Goal: Task Accomplishment & Management: Manage account settings

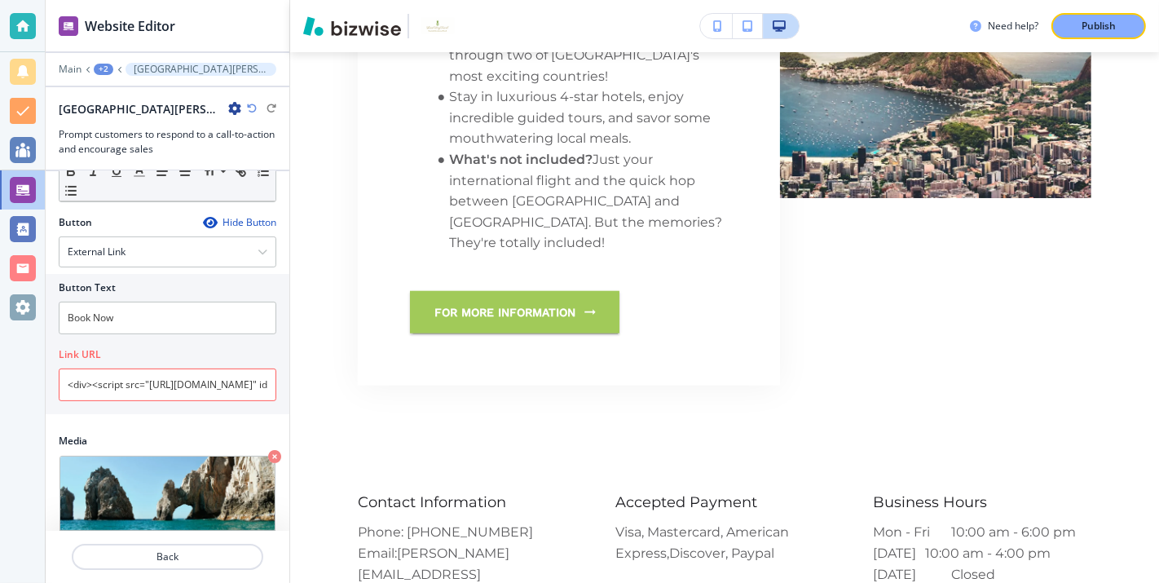
scroll to position [401, 0]
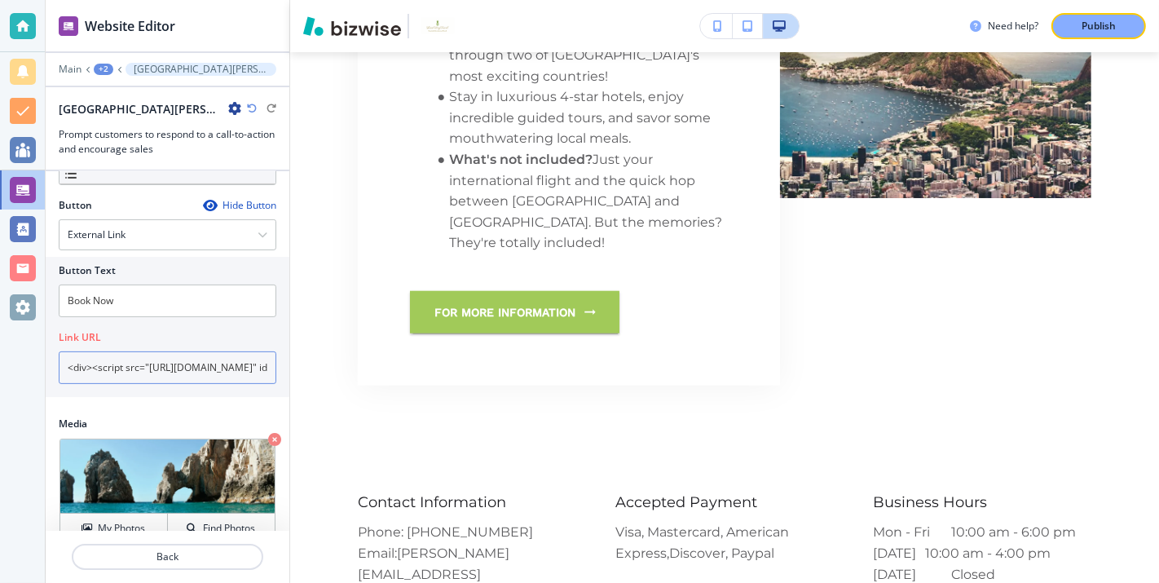
click at [115, 351] on input "<div><script src="[URL][DOMAIN_NAME]" id="wetravel_package_listing" data-env="[…" at bounding box center [168, 367] width 218 height 33
click at [99, 351] on input "<div><script src="[URL][DOMAIN_NAME]" id="wetravel_package_listing" data-env="[…" at bounding box center [168, 367] width 218 height 33
click at [144, 389] on div "Button Hide Button External Link Telephone External Link Social Media Email Fil…" at bounding box center [168, 307] width 244 height 218
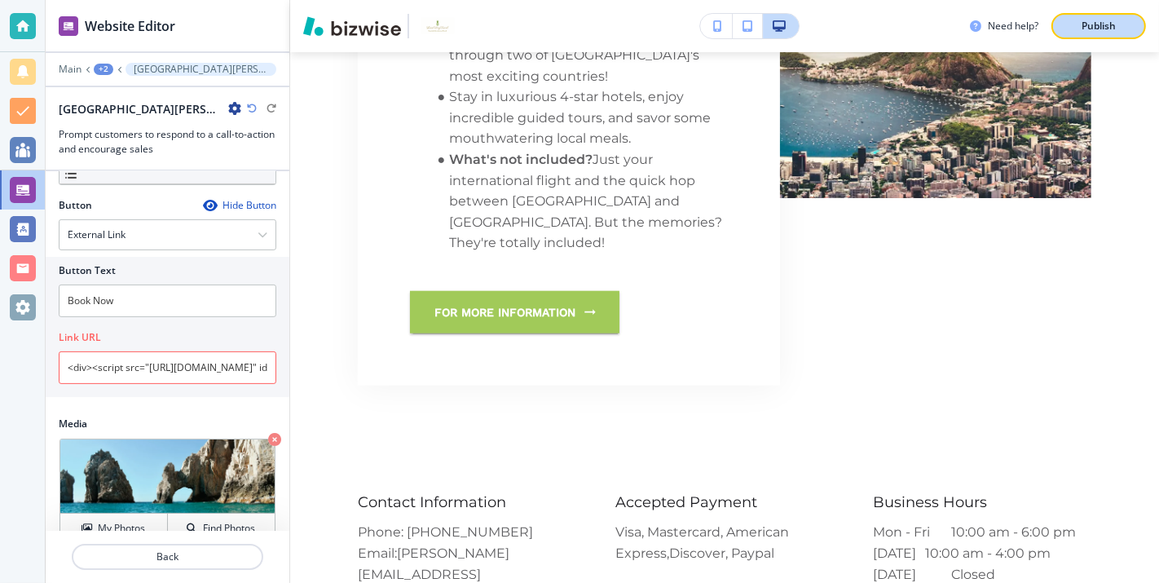
click at [1103, 23] on p "Publish" at bounding box center [1099, 26] width 34 height 15
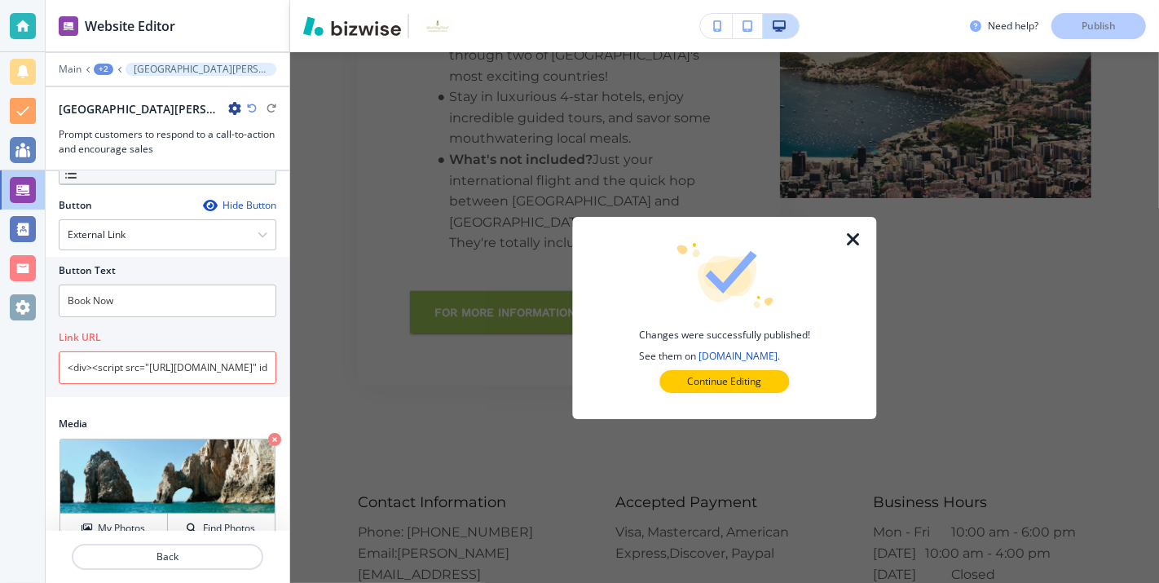
click at [854, 240] on icon "button" at bounding box center [854, 240] width 20 height 20
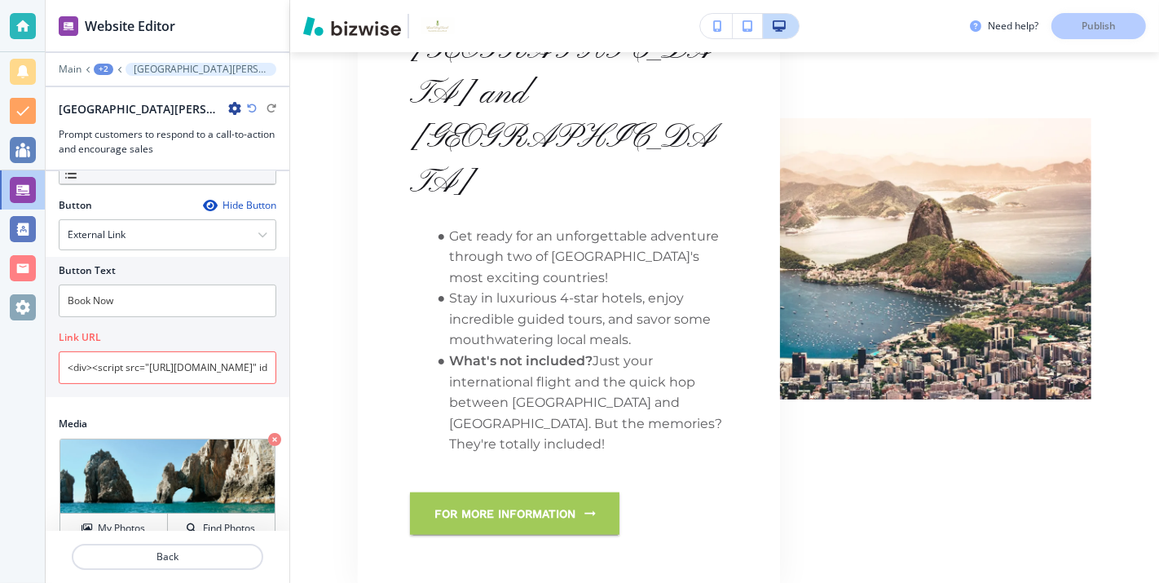
scroll to position [6427, 0]
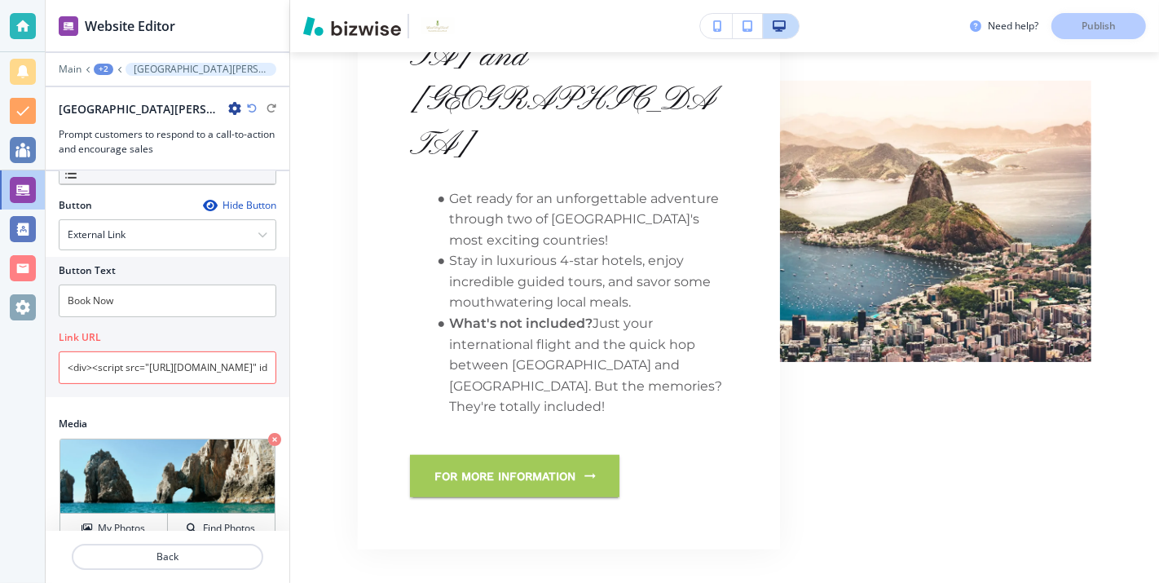
click at [13, 496] on div at bounding box center [22, 291] width 45 height 583
click at [46, 341] on div "Button Text Book Now Link URL <div><script src="[URL][DOMAIN_NAME]" id="wetrave…" at bounding box center [168, 327] width 244 height 140
click at [60, 351] on input "<div><script src="[URL][DOMAIN_NAME]" id="wetravel_package_listing" data-env="[…" at bounding box center [168, 367] width 218 height 33
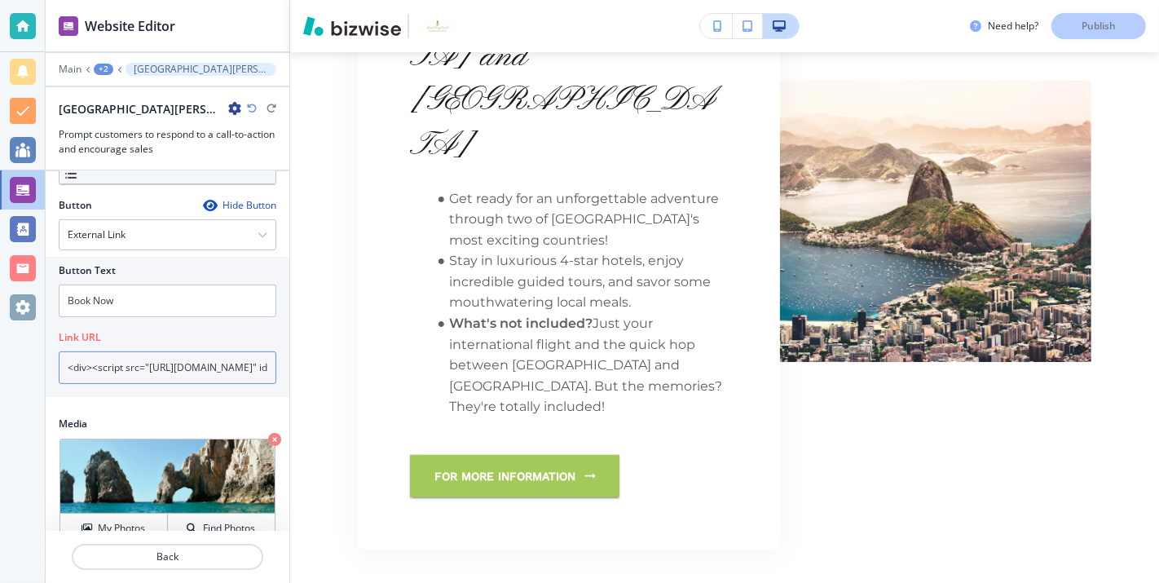
paste input "[URL][DOMAIN_NAME][PERSON_NAME]"
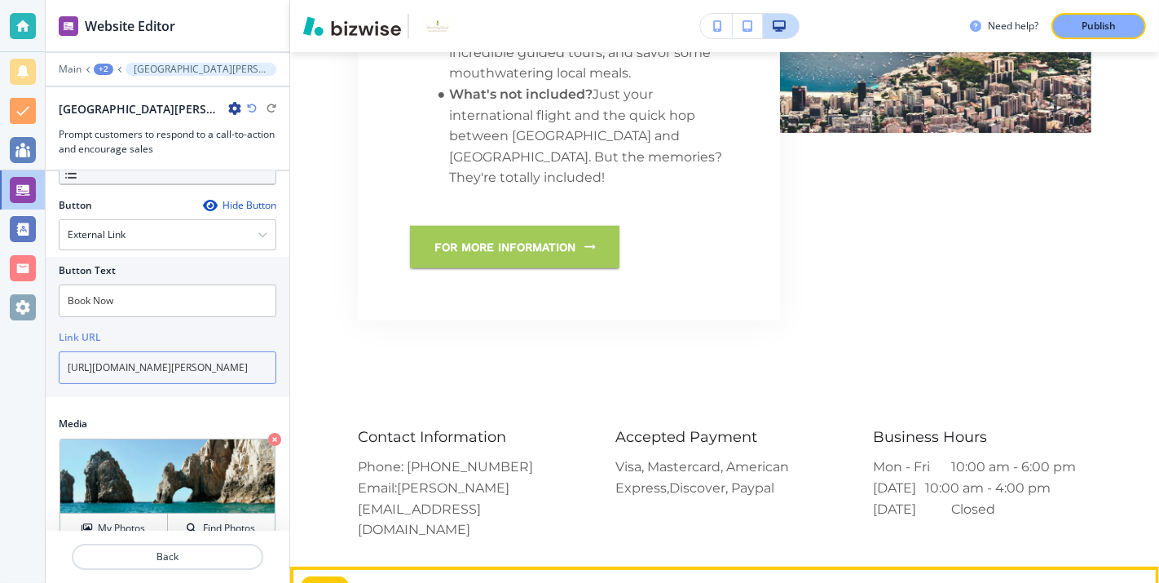
scroll to position [6727, 0]
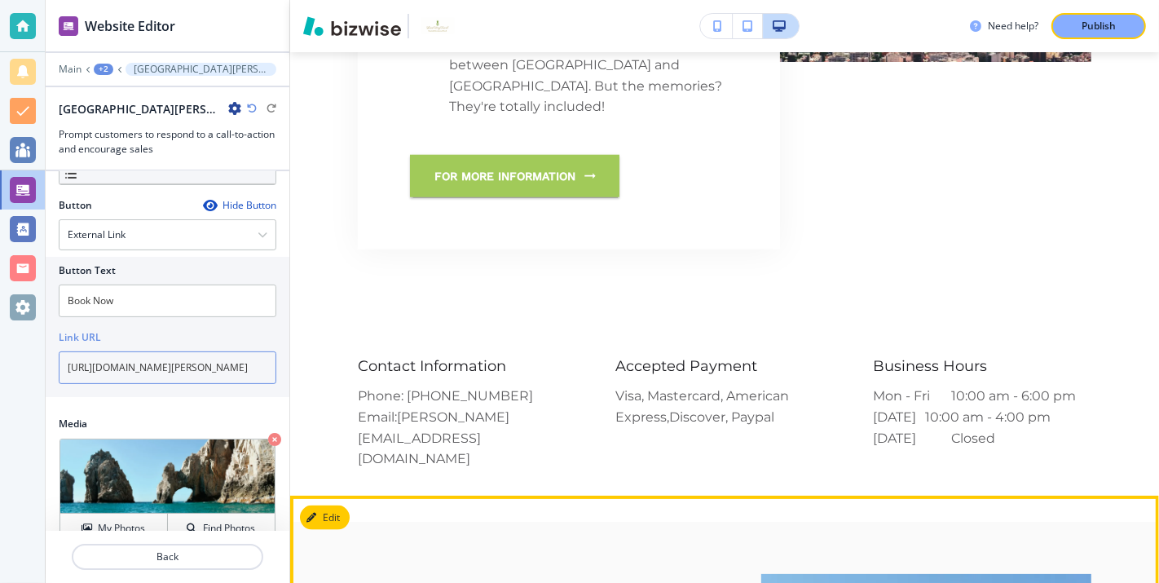
type input "[URL][DOMAIN_NAME][PERSON_NAME]"
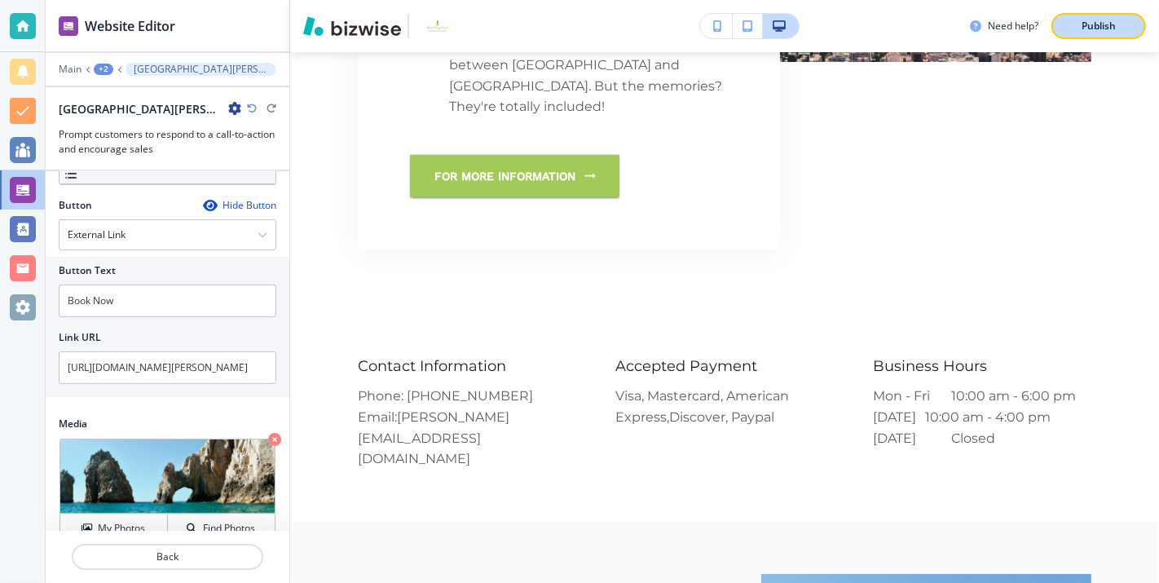
click at [1100, 26] on p "Publish" at bounding box center [1099, 26] width 34 height 15
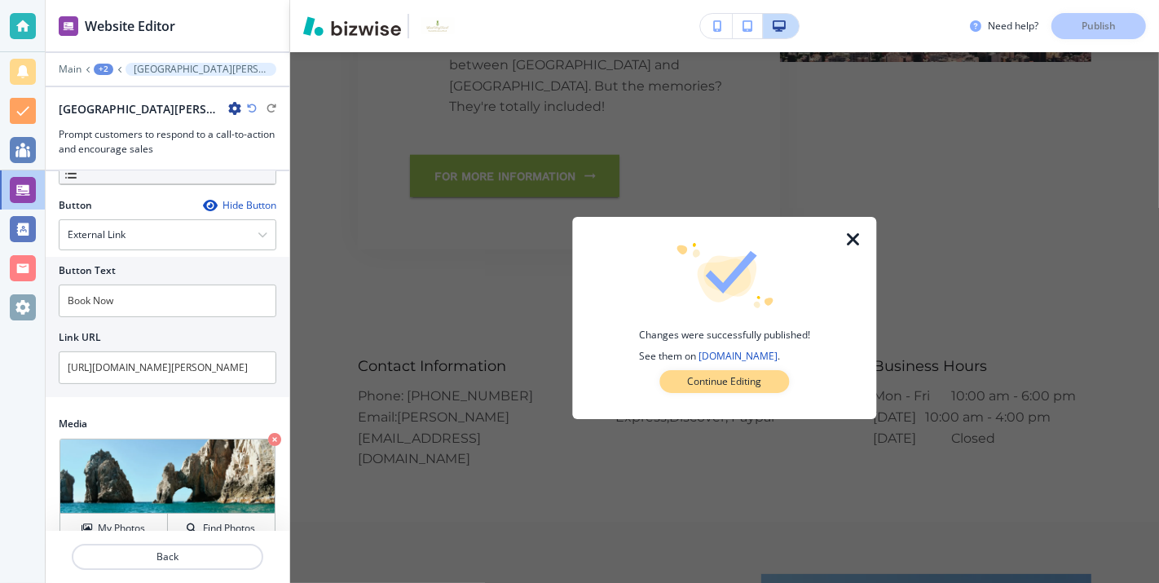
click at [727, 379] on p "Continue Editing" at bounding box center [725, 381] width 74 height 15
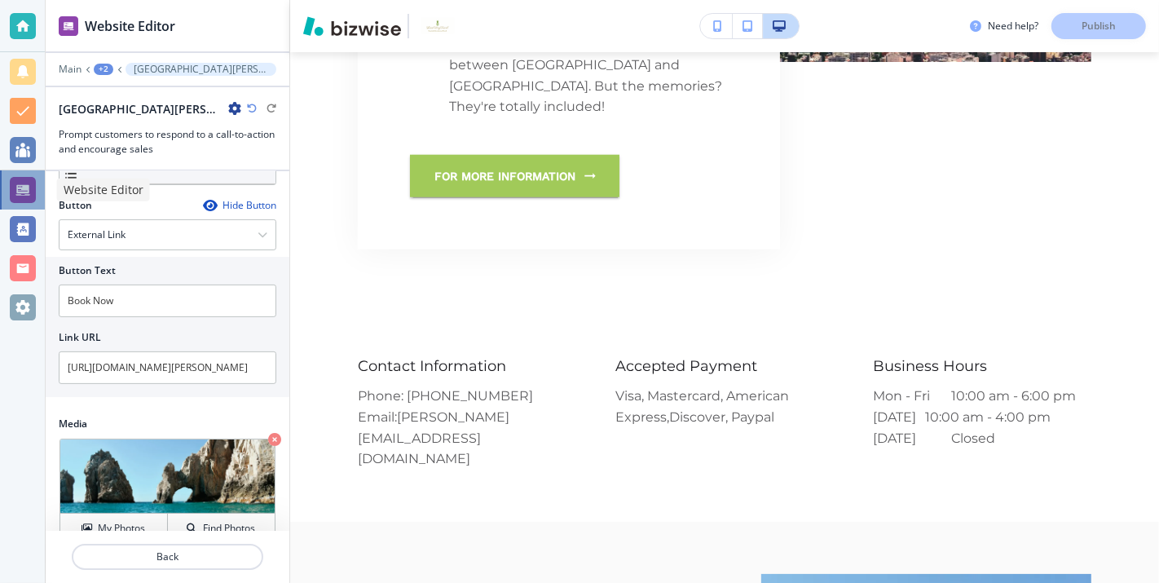
click at [26, 187] on div at bounding box center [23, 190] width 26 height 26
click at [71, 67] on p "Main" at bounding box center [70, 69] width 23 height 11
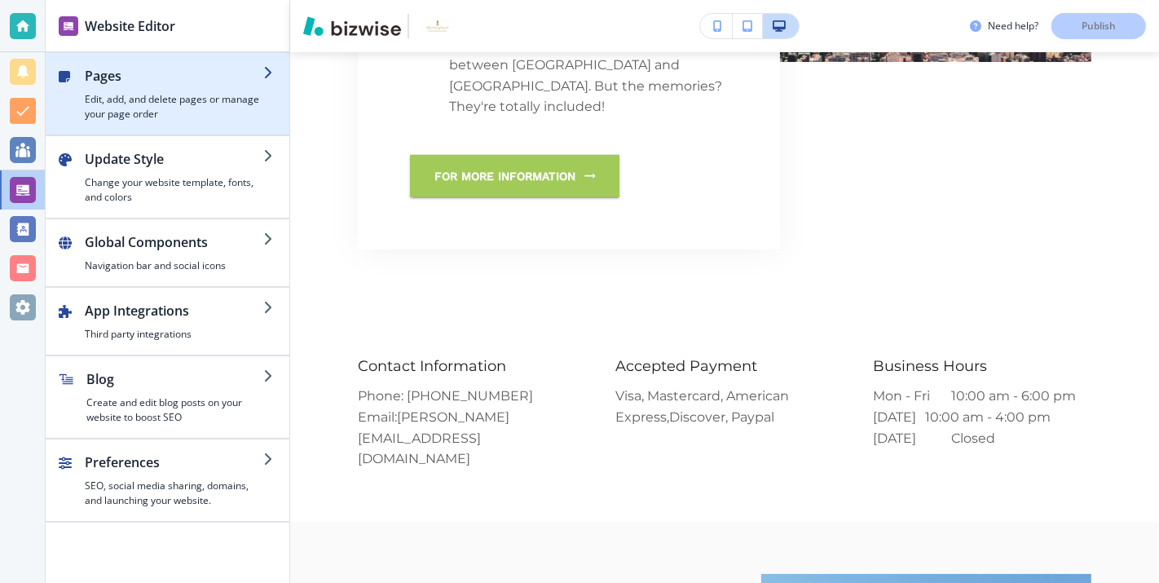
click at [249, 88] on div "button" at bounding box center [174, 89] width 179 height 7
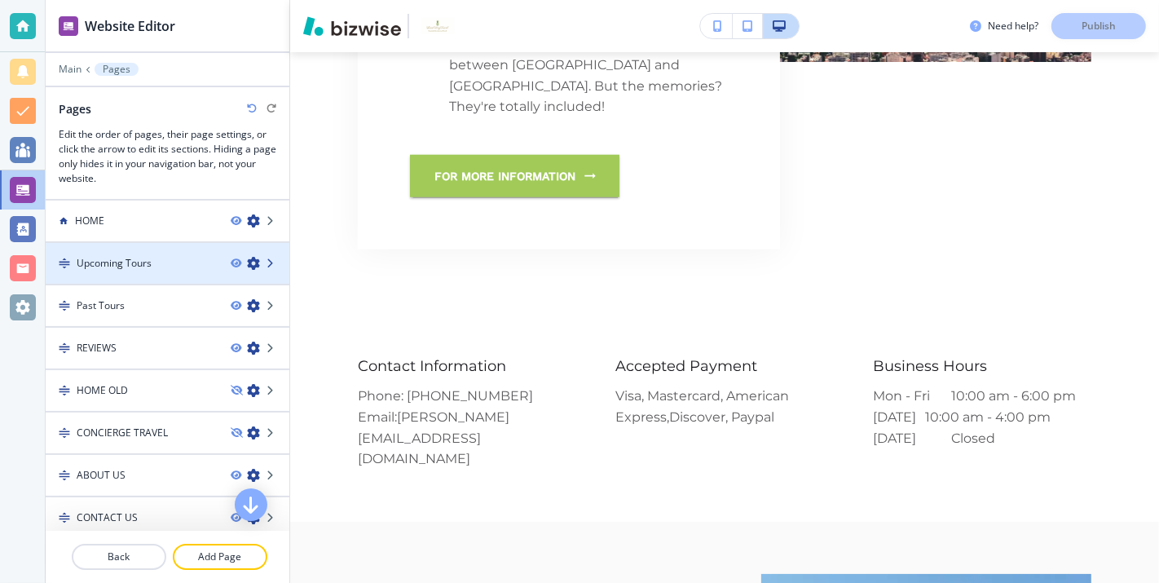
click at [271, 262] on icon at bounding box center [272, 263] width 10 height 10
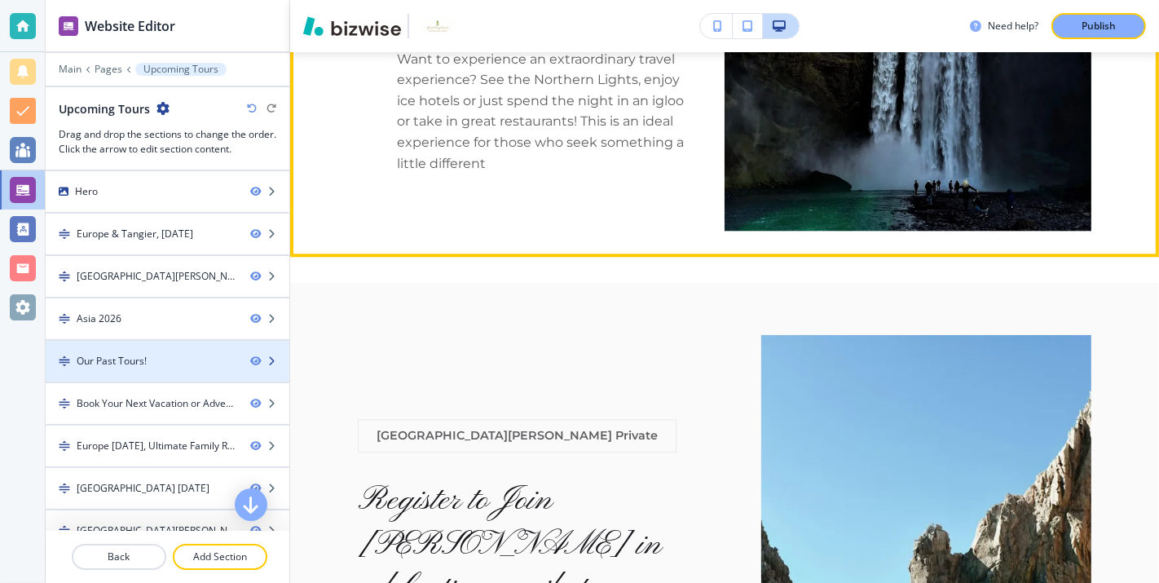
scroll to position [1269, 0]
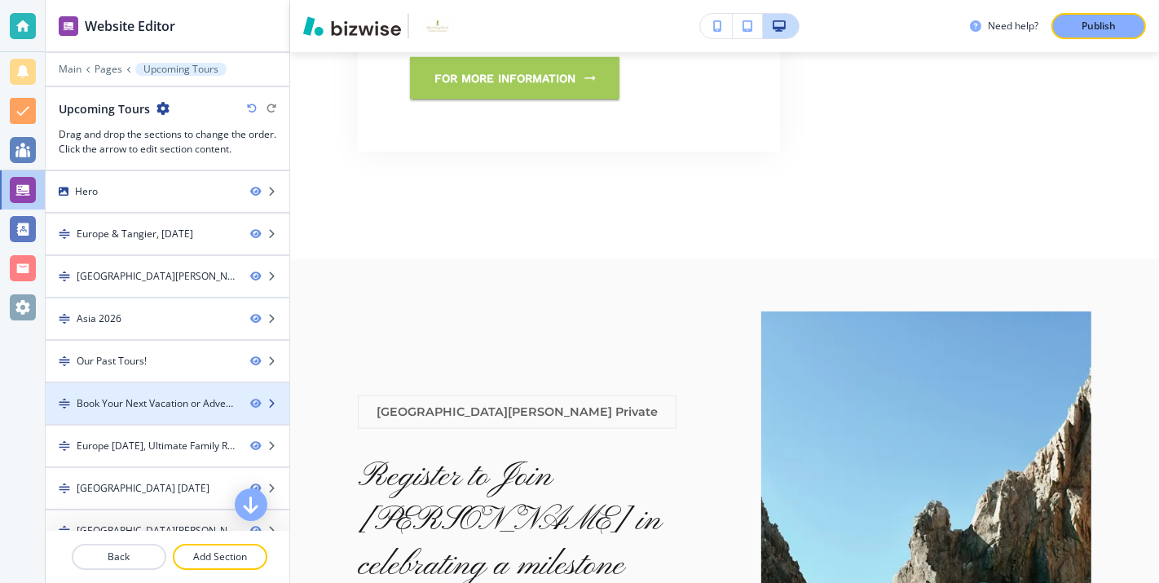
click at [143, 396] on div "Book Your Next Vacation or Adventure!﻿" at bounding box center [157, 403] width 161 height 15
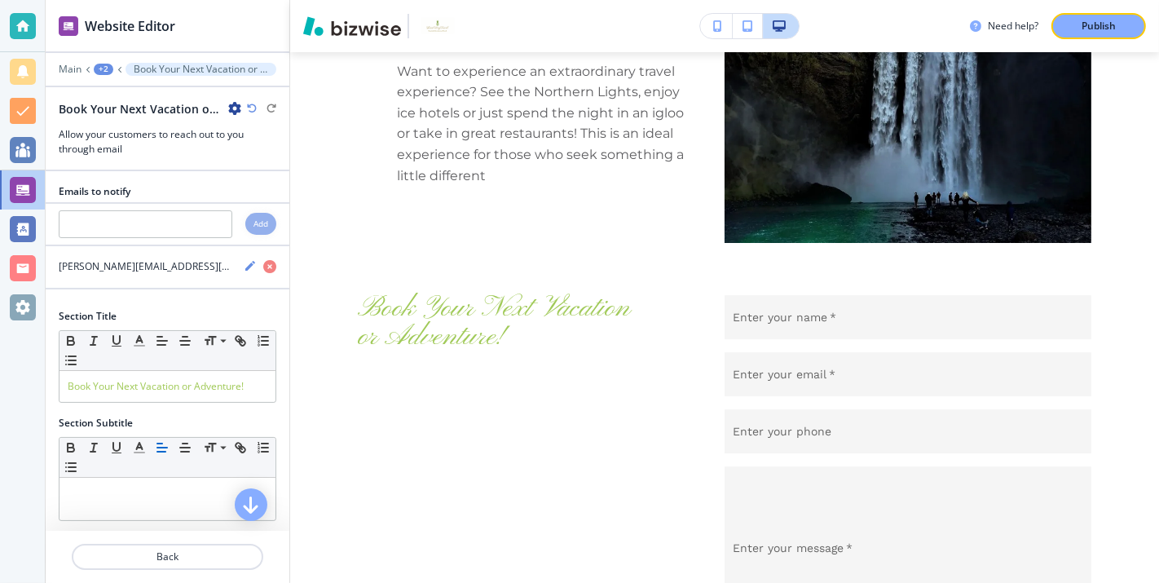
scroll to position [4033, 0]
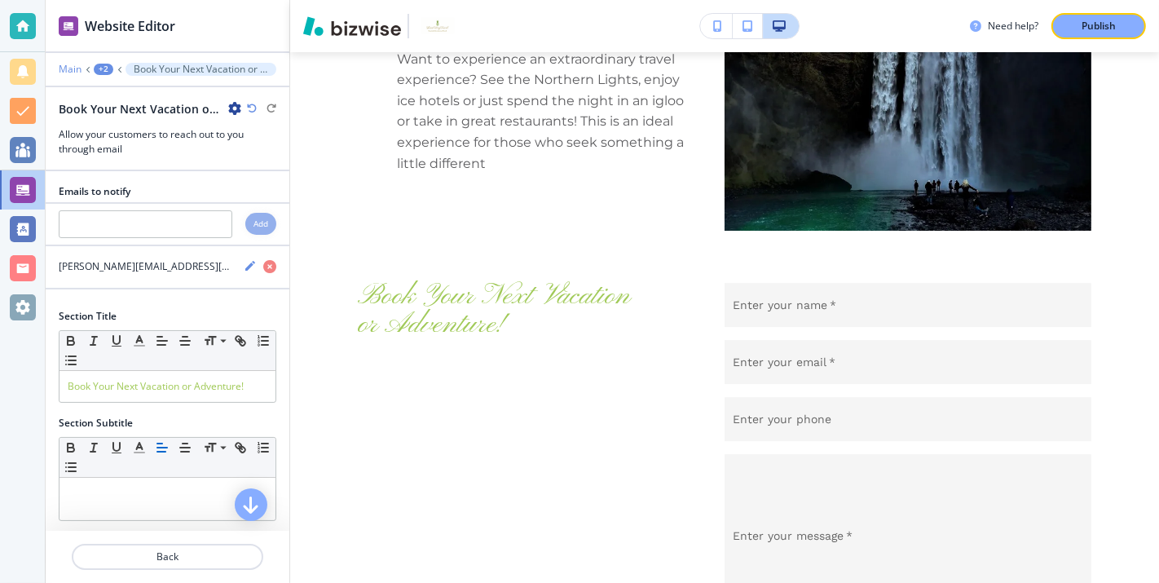
click at [73, 69] on p "Main" at bounding box center [70, 69] width 23 height 11
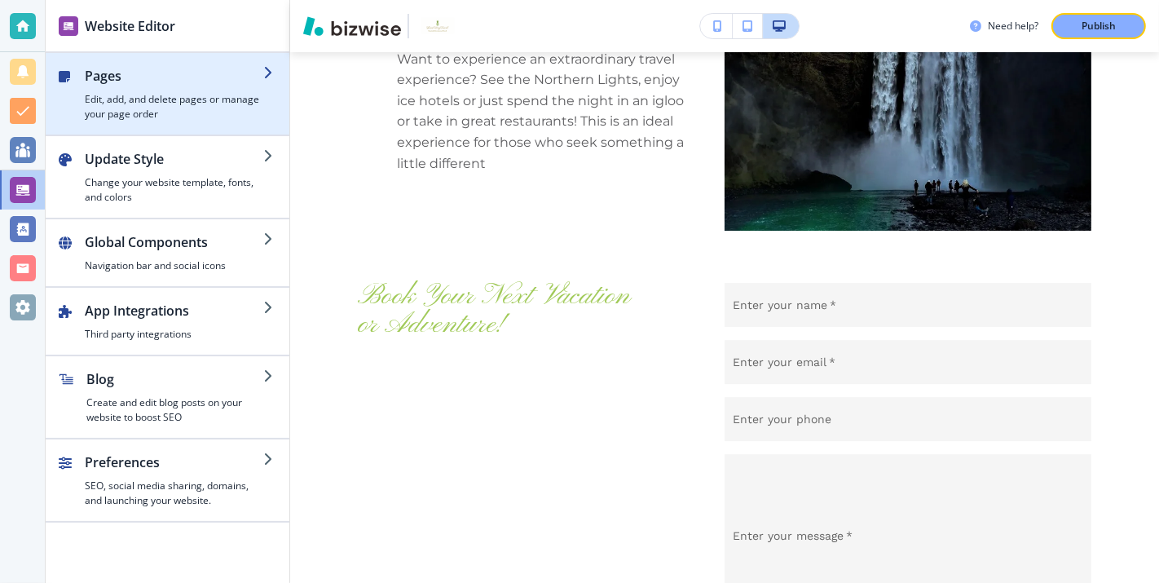
click at [204, 90] on div "button" at bounding box center [174, 89] width 179 height 7
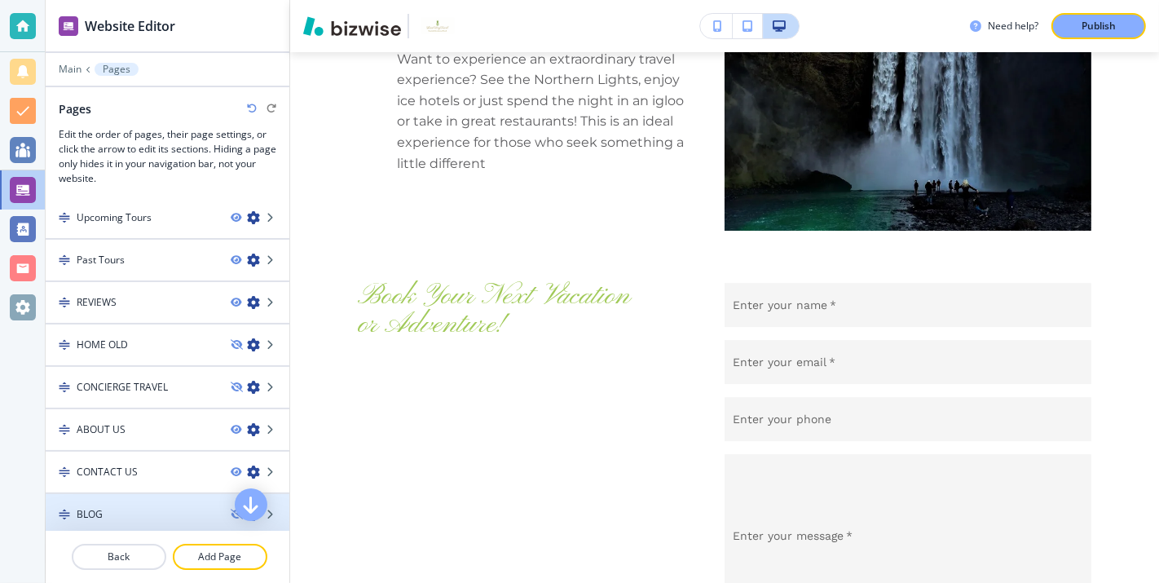
scroll to position [0, 0]
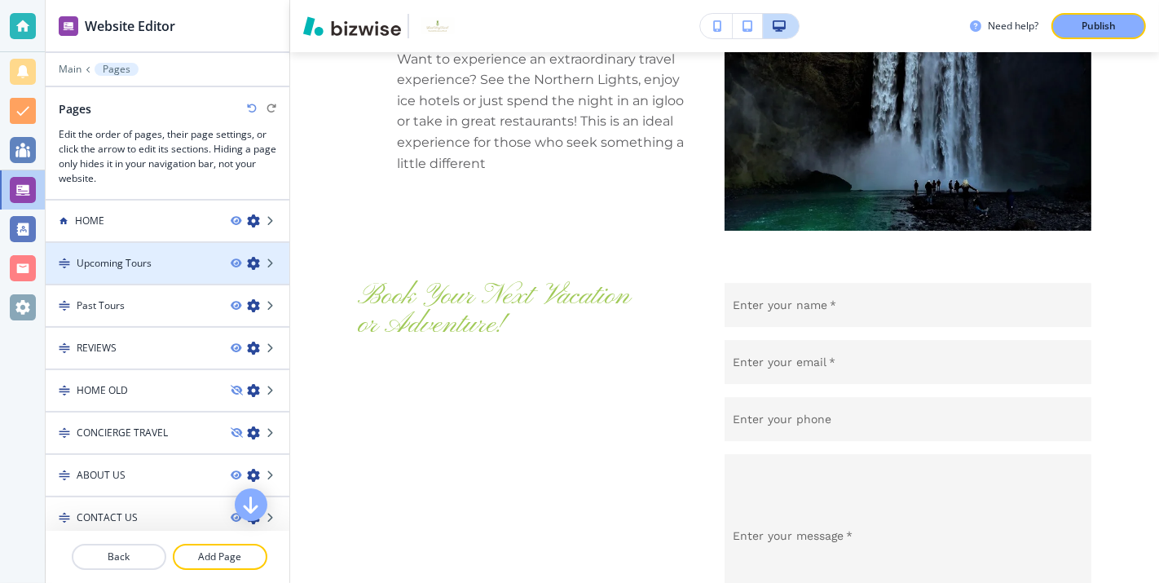
click at [188, 267] on div "Upcoming Tours" at bounding box center [132, 263] width 172 height 15
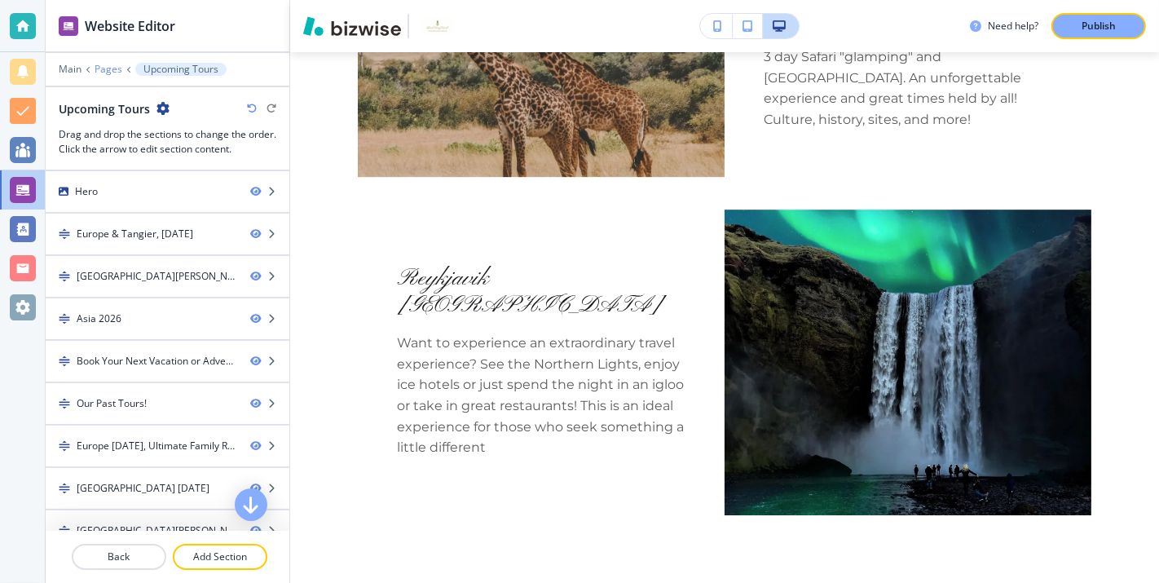
click at [107, 67] on p "Pages" at bounding box center [109, 69] width 28 height 11
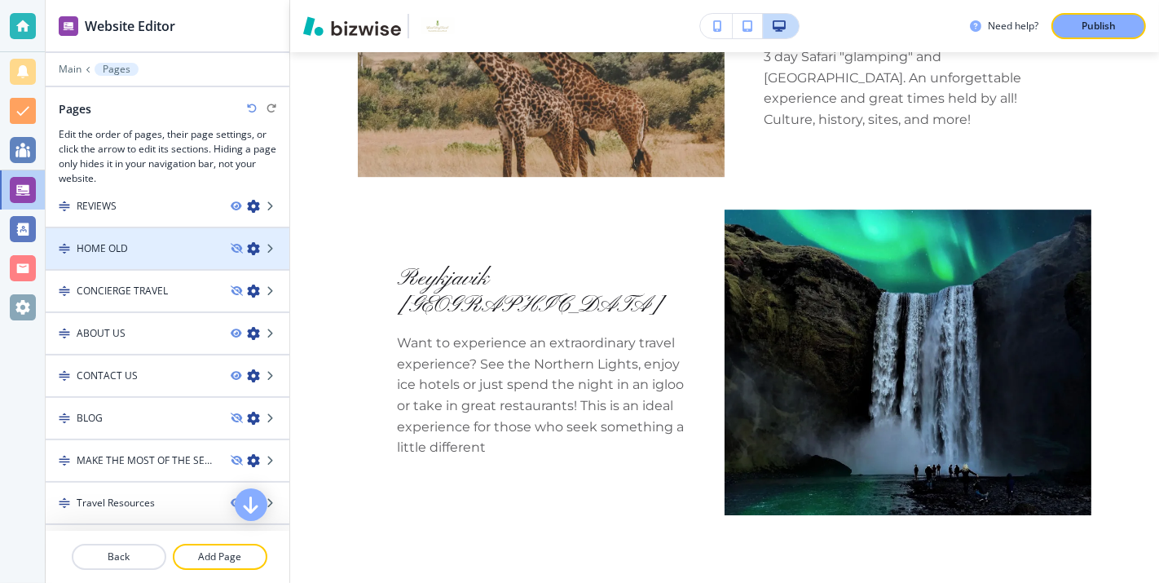
scroll to position [172, 0]
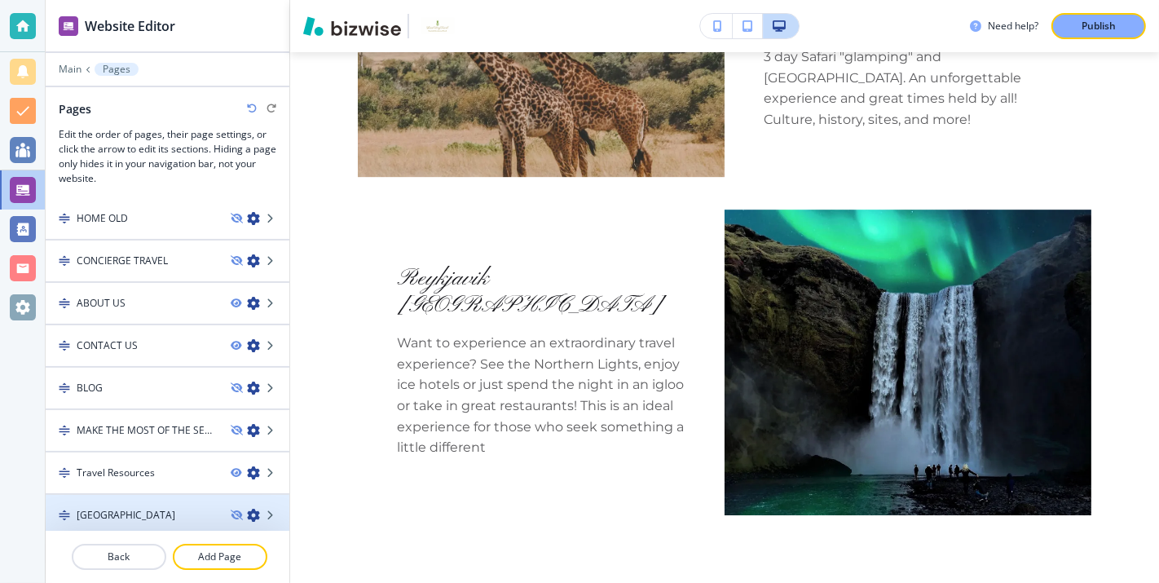
click at [190, 508] on div "[GEOGRAPHIC_DATA]" at bounding box center [132, 515] width 172 height 15
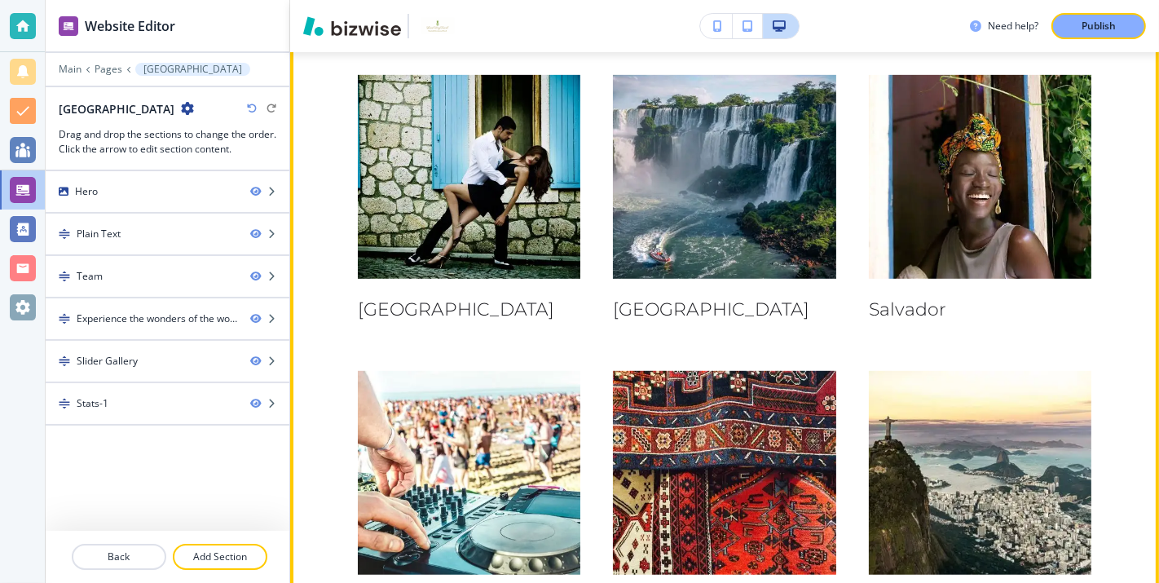
scroll to position [695, 0]
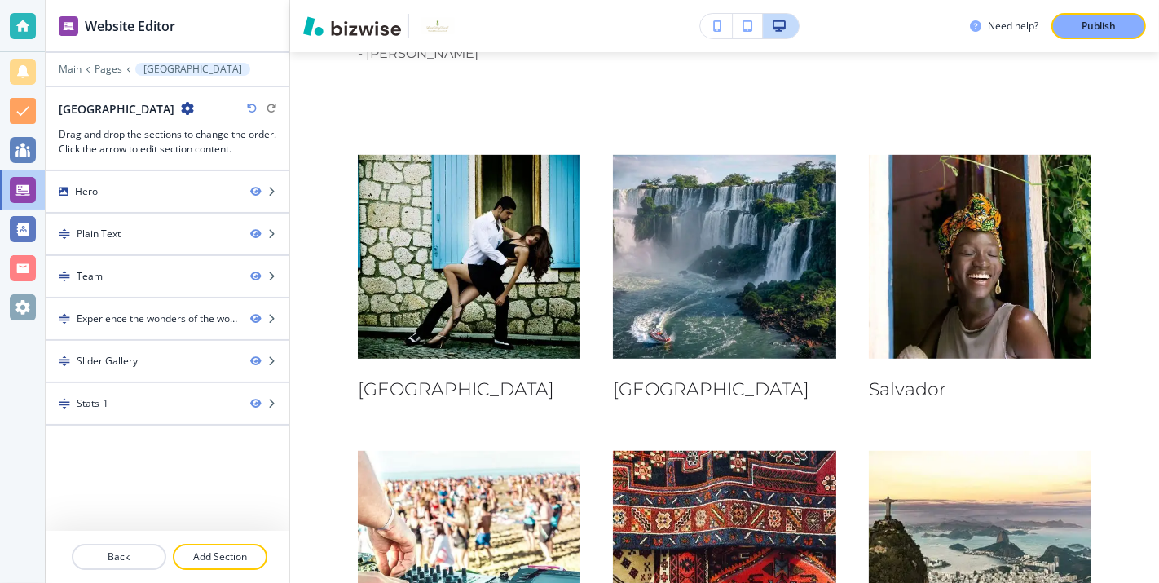
click at [181, 105] on icon "button" at bounding box center [187, 108] width 13 height 13
click at [170, 132] on p "Edit Page Settings" at bounding box center [198, 135] width 83 height 15
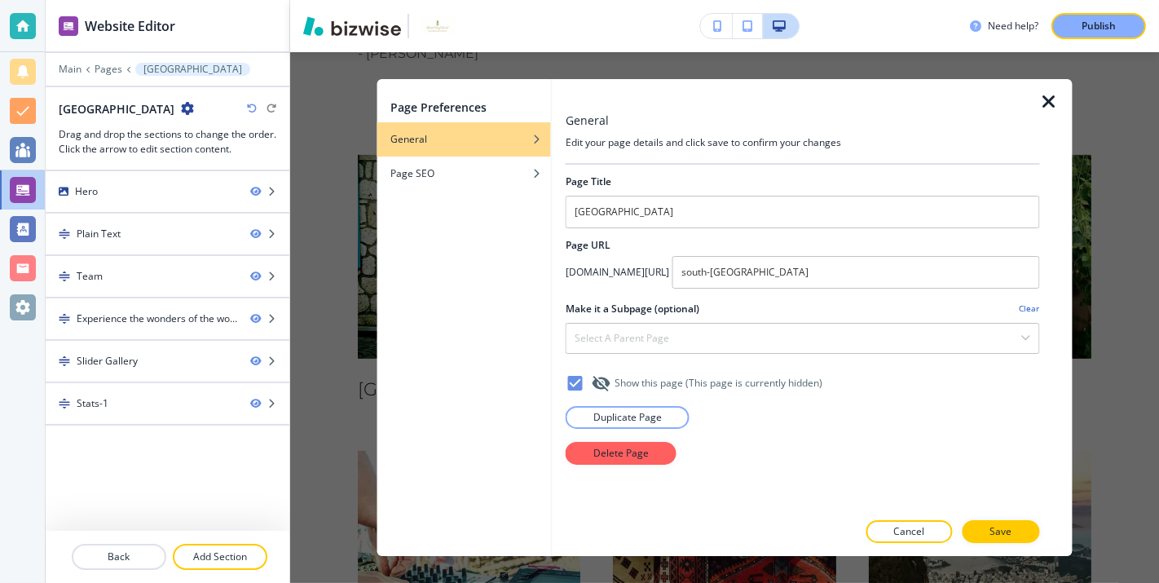
click at [1047, 99] on icon "button" at bounding box center [1049, 102] width 20 height 20
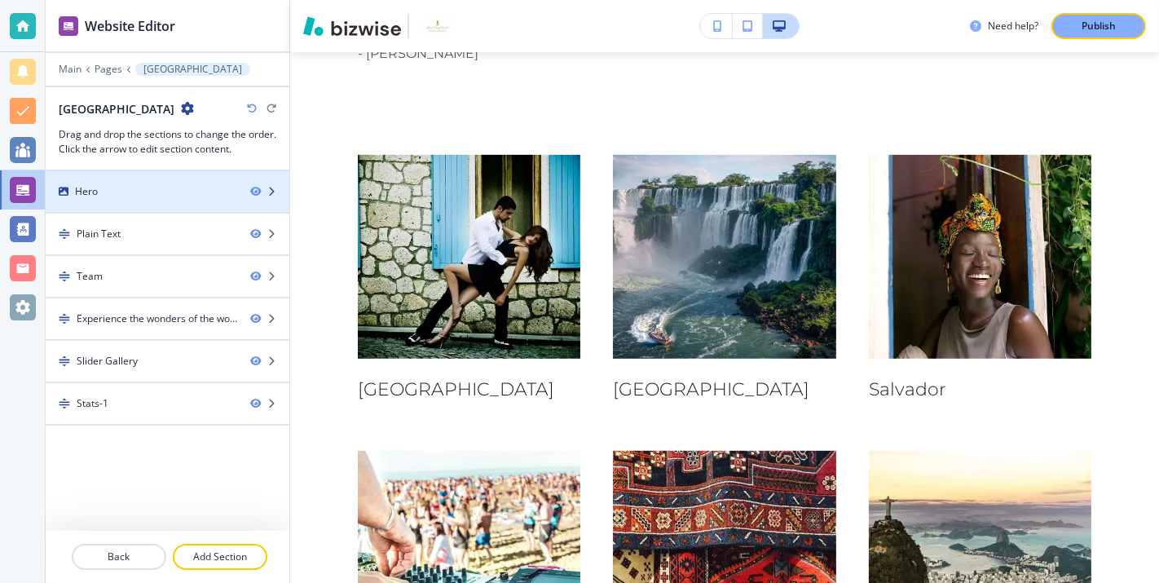
click at [223, 185] on div "Hero" at bounding box center [142, 191] width 192 height 15
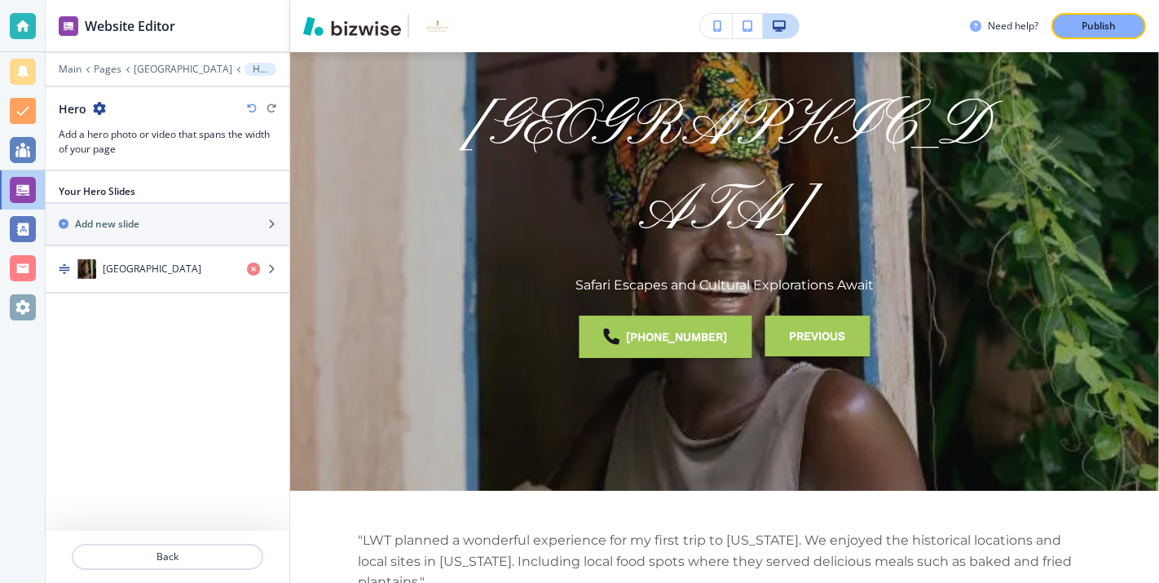
scroll to position [65, 0]
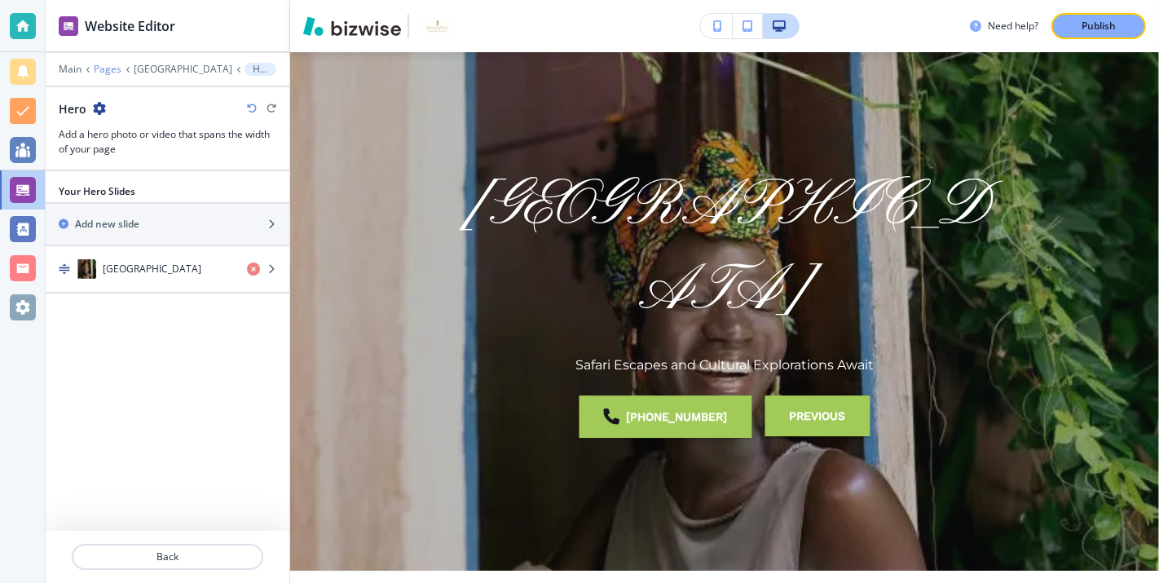
click at [104, 64] on p "Pages" at bounding box center [108, 69] width 28 height 11
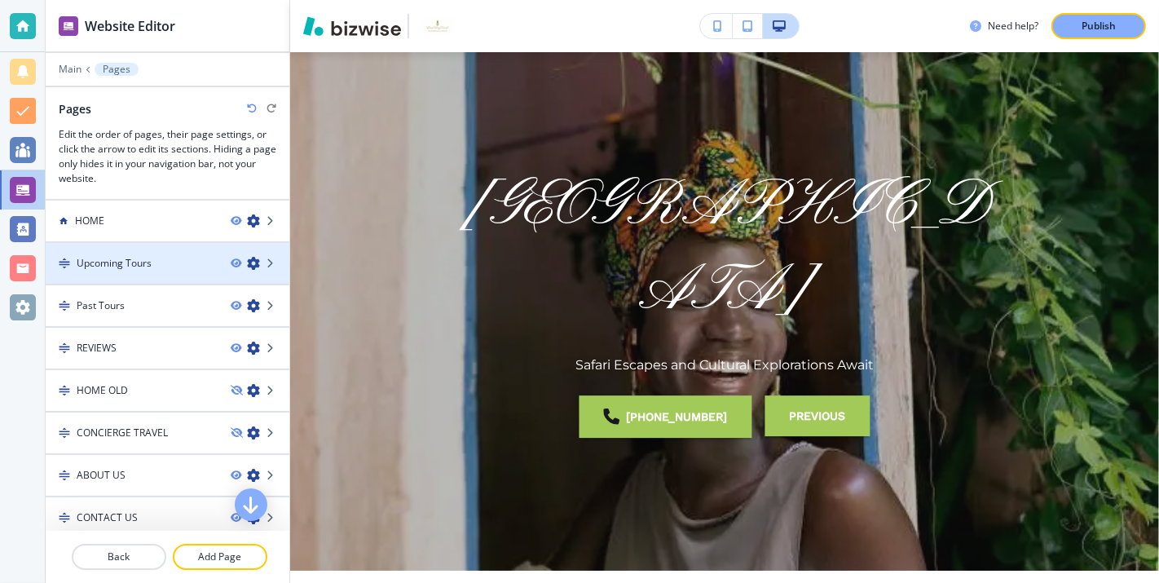
click at [200, 261] on div "Upcoming Tours" at bounding box center [132, 263] width 172 height 15
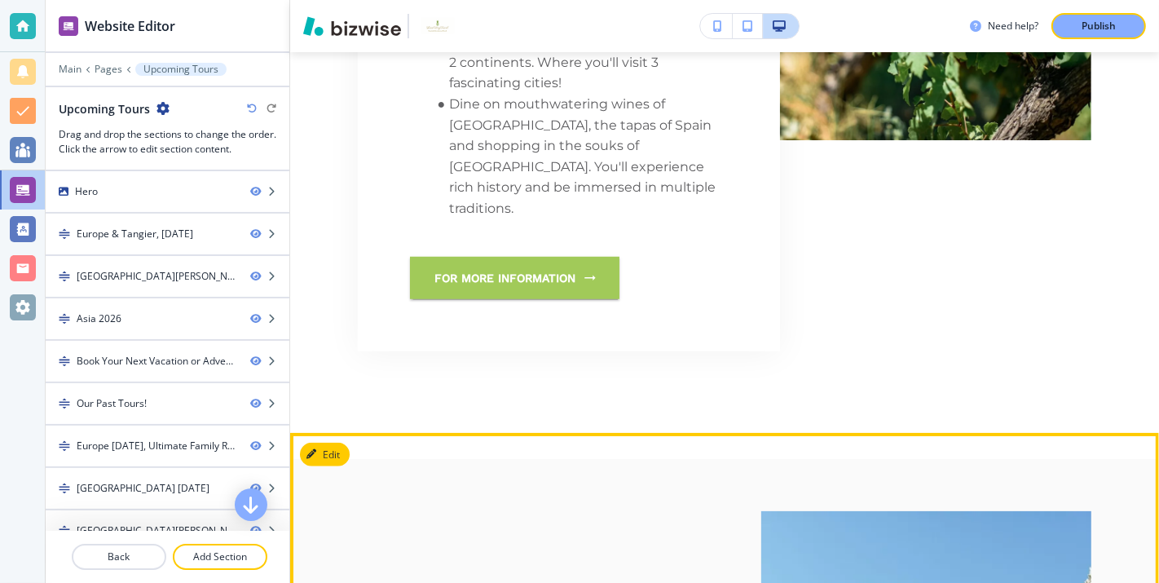
scroll to position [1082, 0]
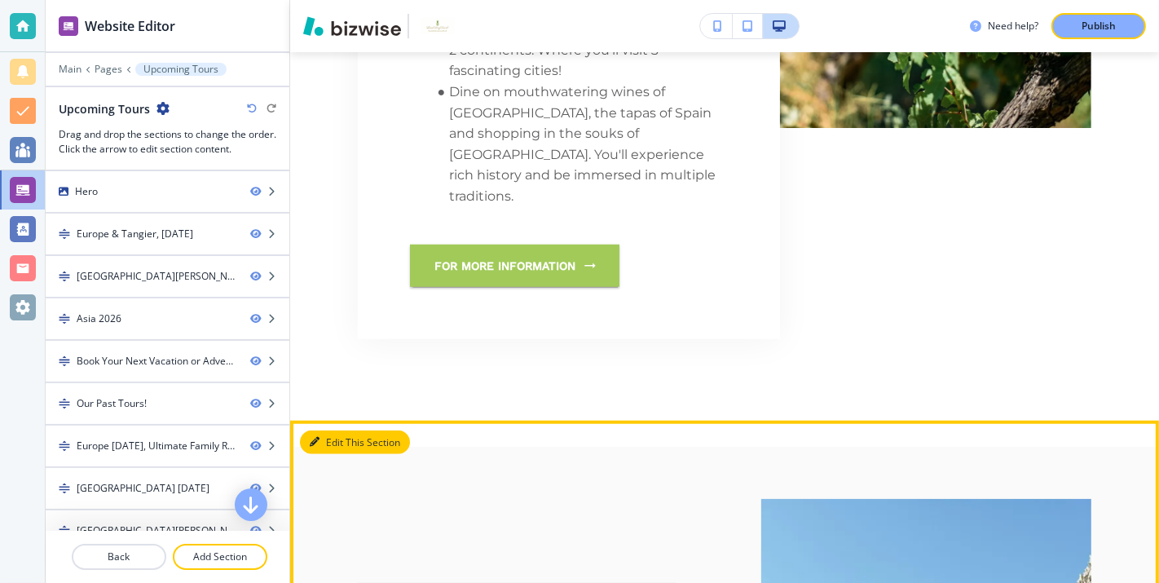
click at [335, 430] on button "Edit This Section" at bounding box center [355, 442] width 110 height 24
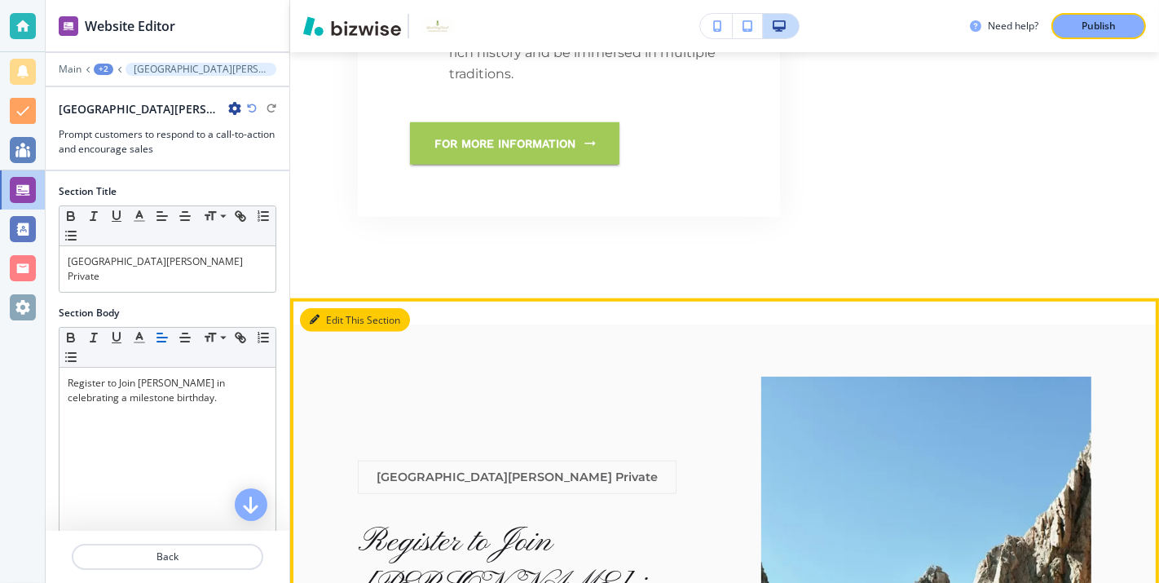
scroll to position [1269, 0]
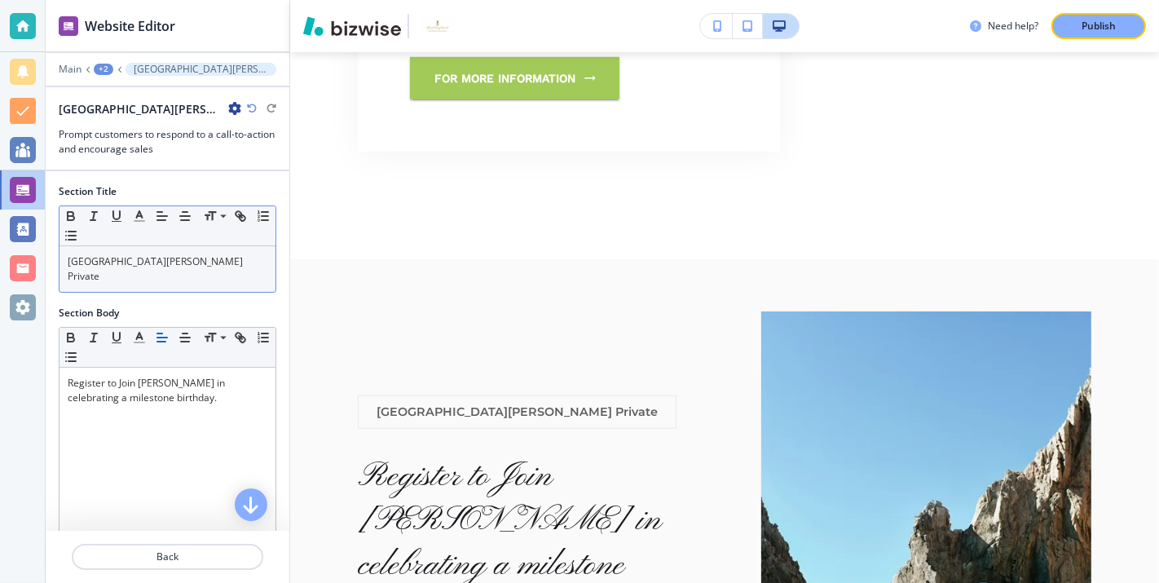
click at [199, 254] on p "[GEOGRAPHIC_DATA][PERSON_NAME] Private" at bounding box center [168, 268] width 200 height 29
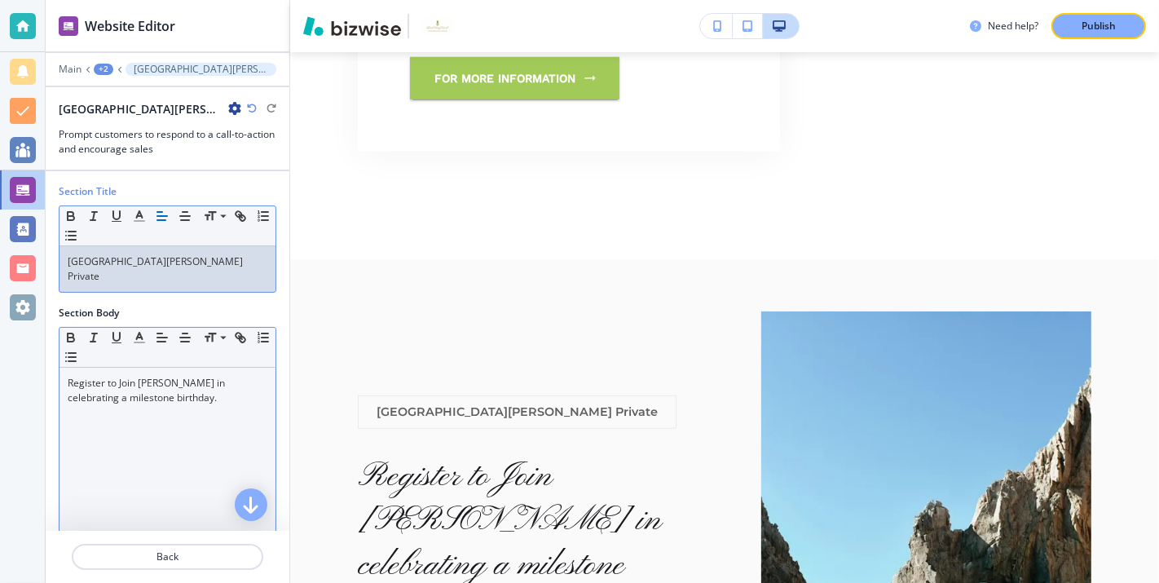
click at [165, 382] on p "Register to Join [PERSON_NAME] in celebrating a milestone birthday." at bounding box center [168, 390] width 200 height 29
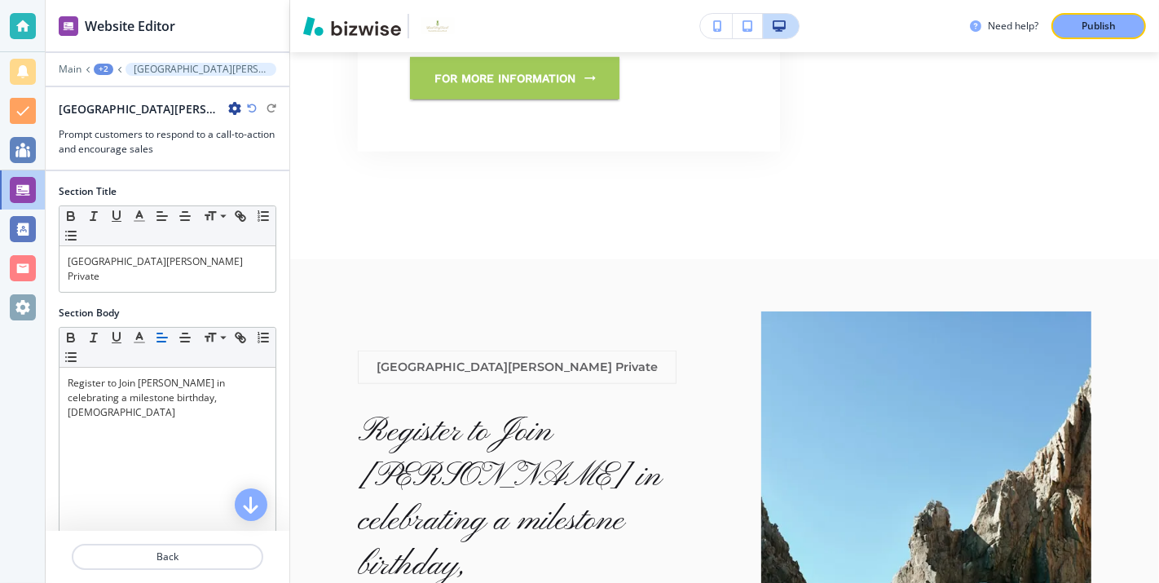
click at [228, 104] on icon "button" at bounding box center [234, 108] width 13 height 13
click at [155, 176] on div at bounding box center [168, 177] width 244 height 13
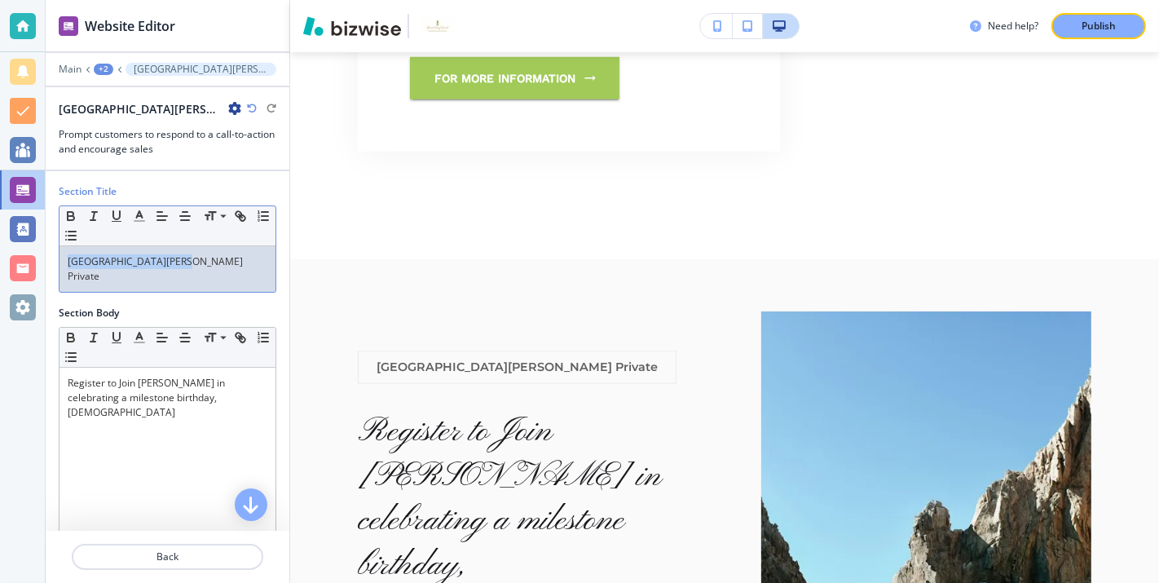
drag, startPoint x: 186, startPoint y: 258, endPoint x: 29, endPoint y: 262, distance: 156.6
click at [29, 262] on div "Website Editor Main +2 [GEOGRAPHIC_DATA][PERSON_NAME] Private Cabo San [PERSON_…" at bounding box center [579, 291] width 1159 height 583
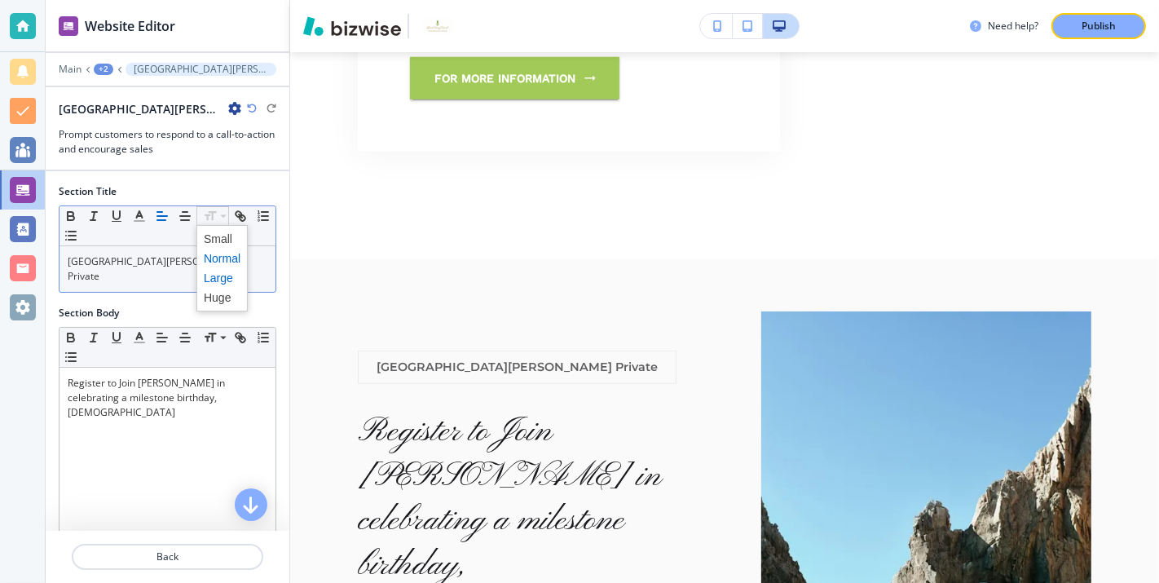
click at [226, 271] on span at bounding box center [222, 278] width 37 height 20
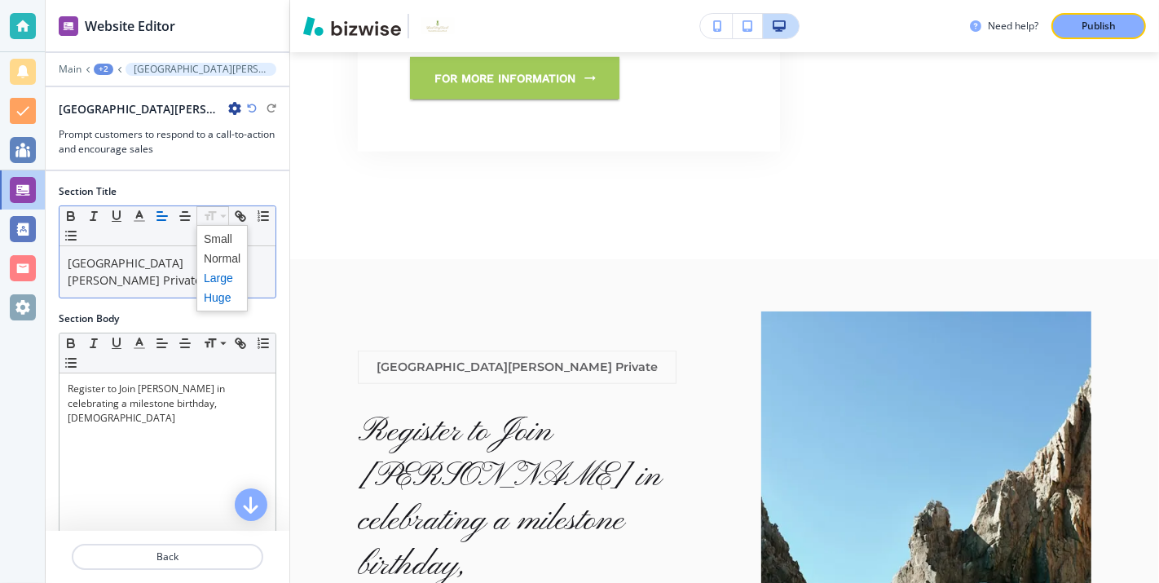
click at [226, 295] on span at bounding box center [222, 298] width 37 height 20
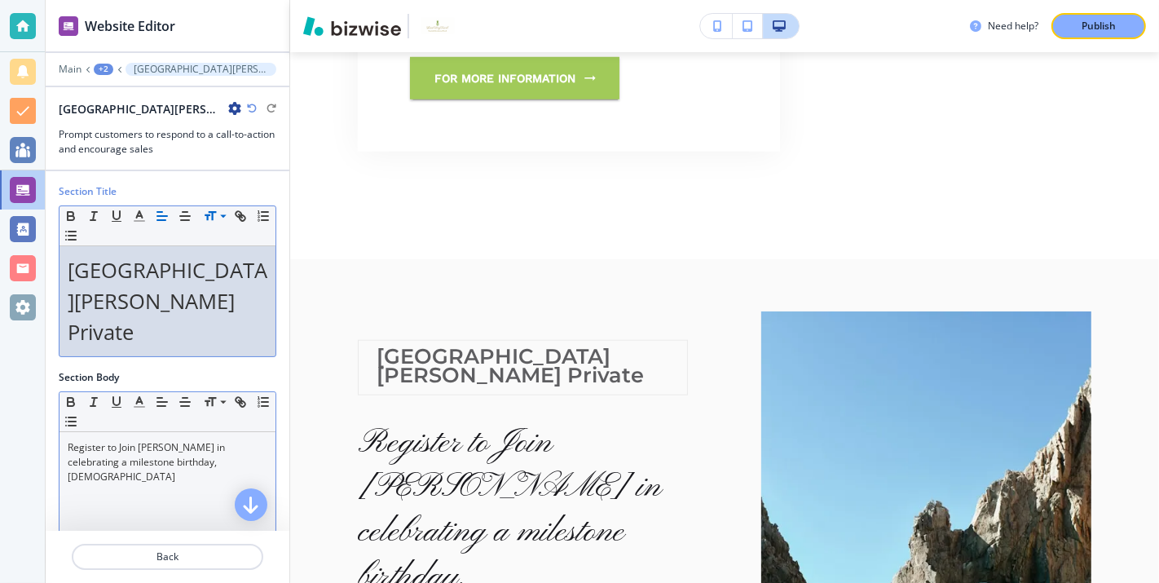
click at [192, 495] on div "Register to Join [PERSON_NAME] in celebrating a milestone birthday, [DEMOGRAPHI…" at bounding box center [168, 538] width 216 height 212
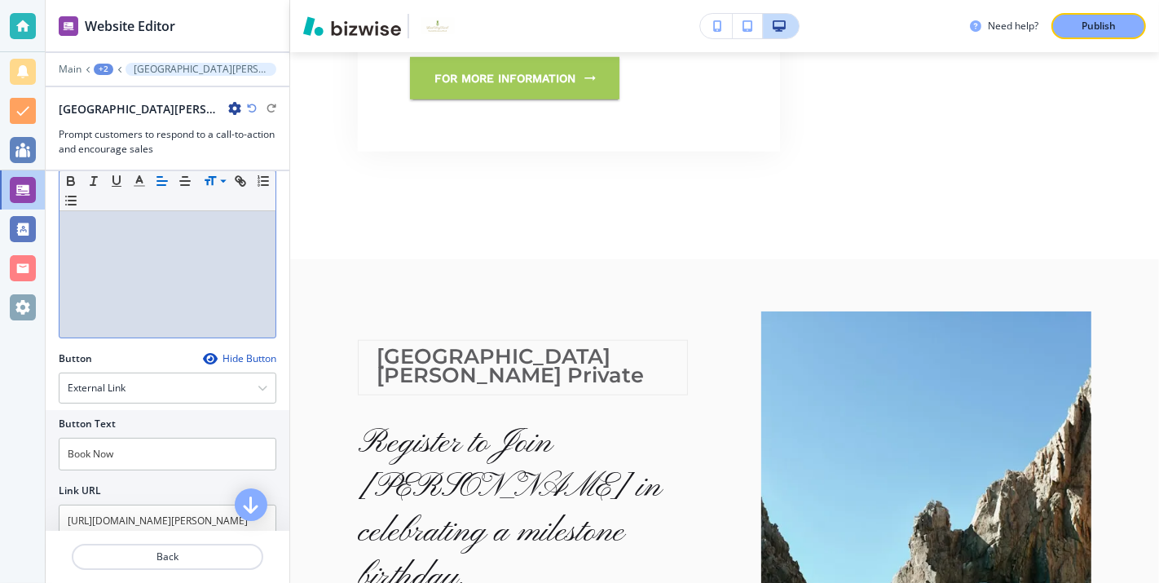
scroll to position [310, 0]
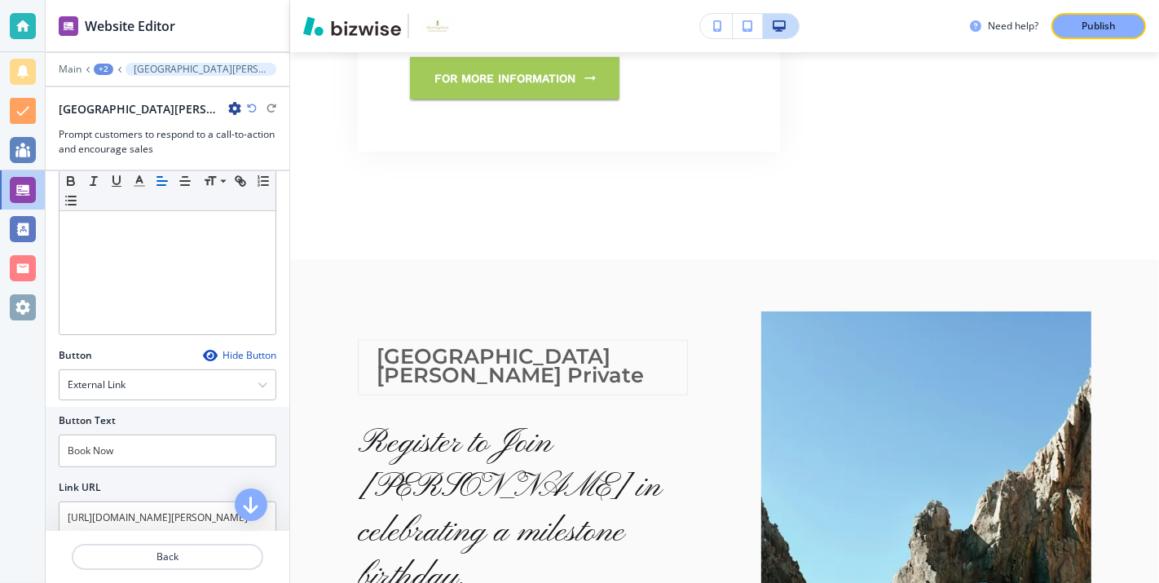
click at [236, 349] on div "Hide Button" at bounding box center [239, 355] width 73 height 13
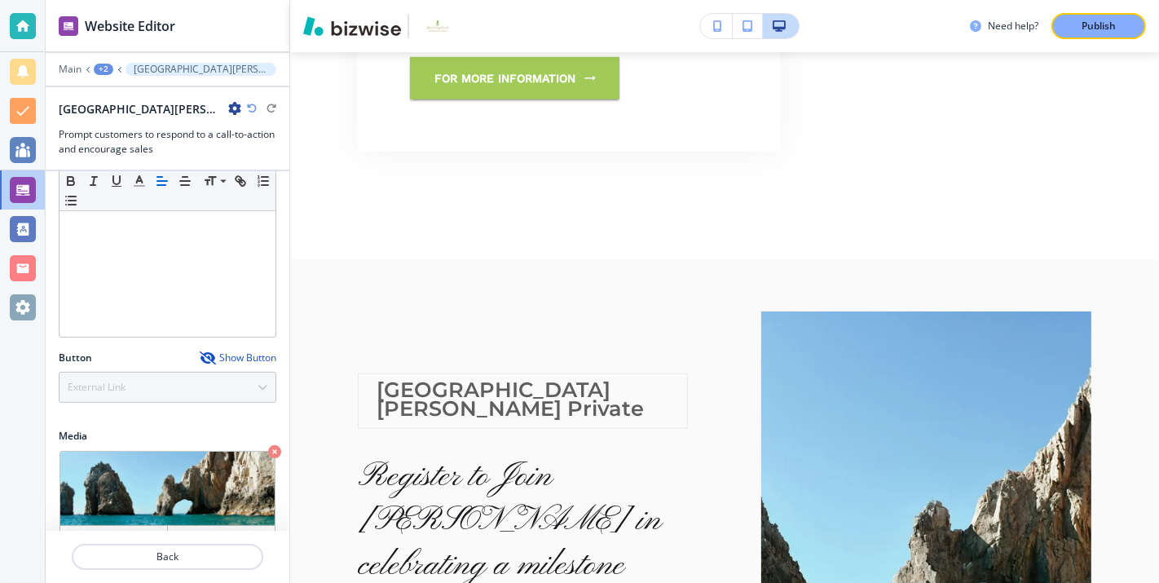
click at [240, 351] on div "Show Button" at bounding box center [238, 357] width 77 height 13
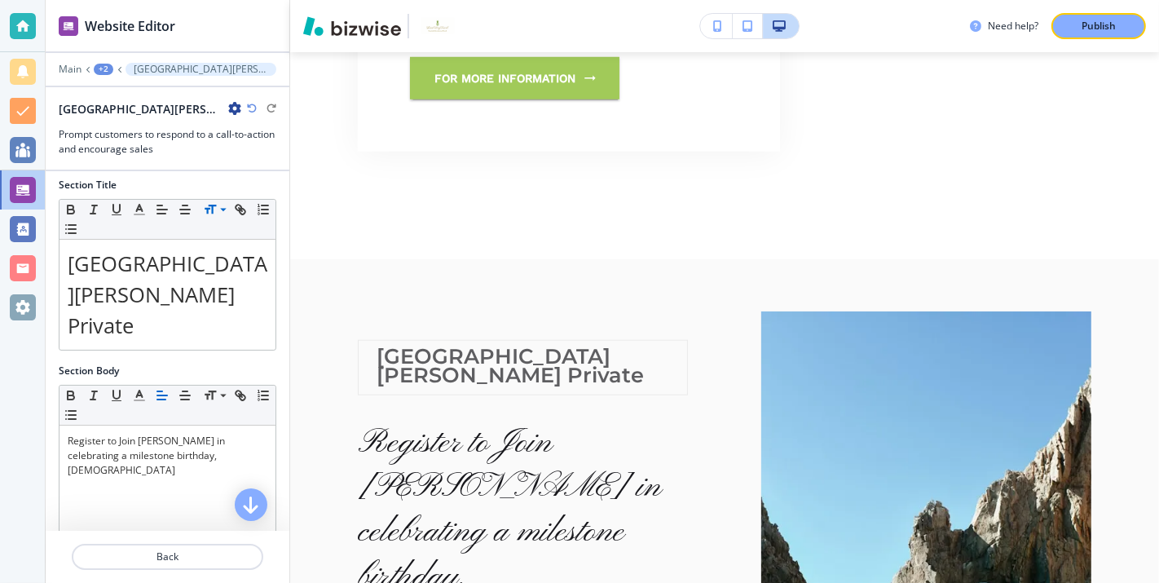
scroll to position [0, 0]
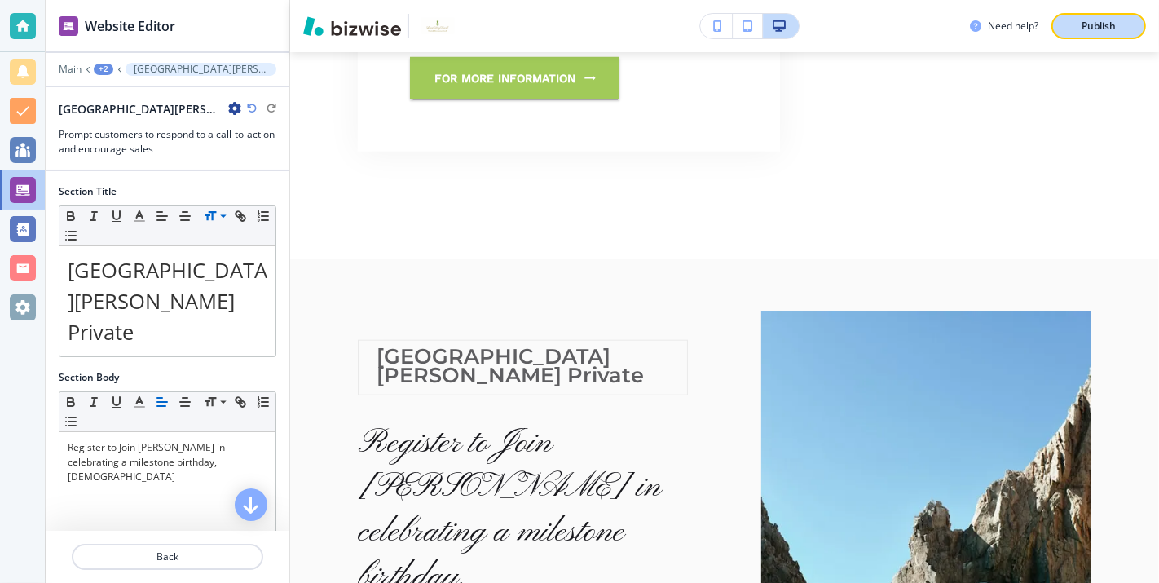
click at [1096, 24] on p "Publish" at bounding box center [1099, 26] width 34 height 15
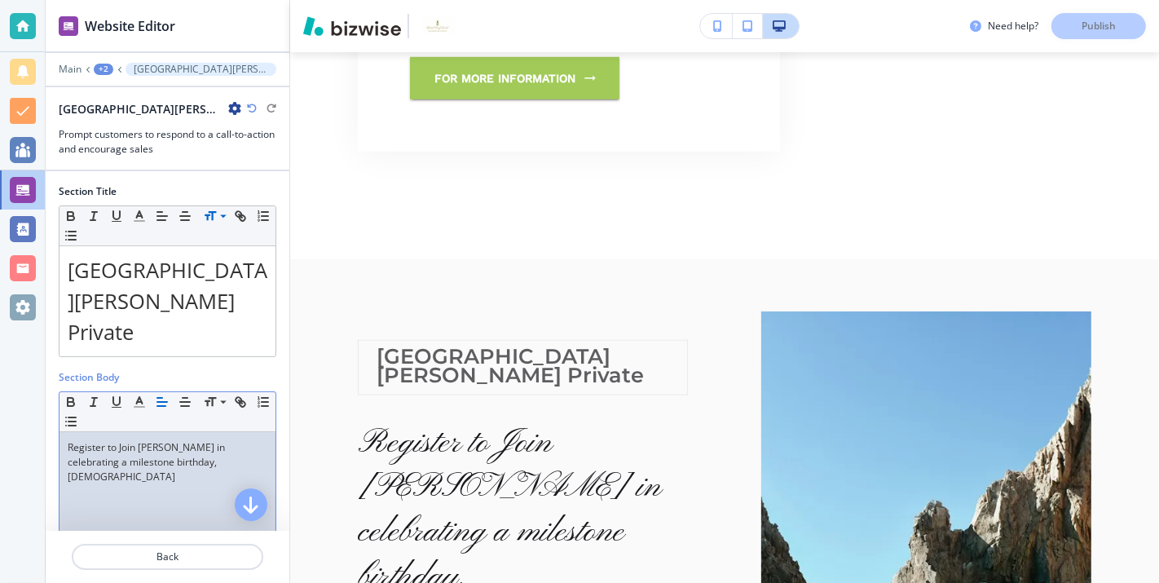
click at [189, 444] on div "Register to Join [PERSON_NAME] in celebrating a milestone birthday, [DEMOGRAPHI…" at bounding box center [168, 538] width 216 height 212
drag, startPoint x: 225, startPoint y: 425, endPoint x: 32, endPoint y: 366, distance: 201.9
click at [32, 366] on div "Website Editor Main +2 [GEOGRAPHIC_DATA][PERSON_NAME] Private Cabo San [PERSON_…" at bounding box center [579, 291] width 1159 height 583
click at [143, 395] on icon "button" at bounding box center [139, 402] width 15 height 15
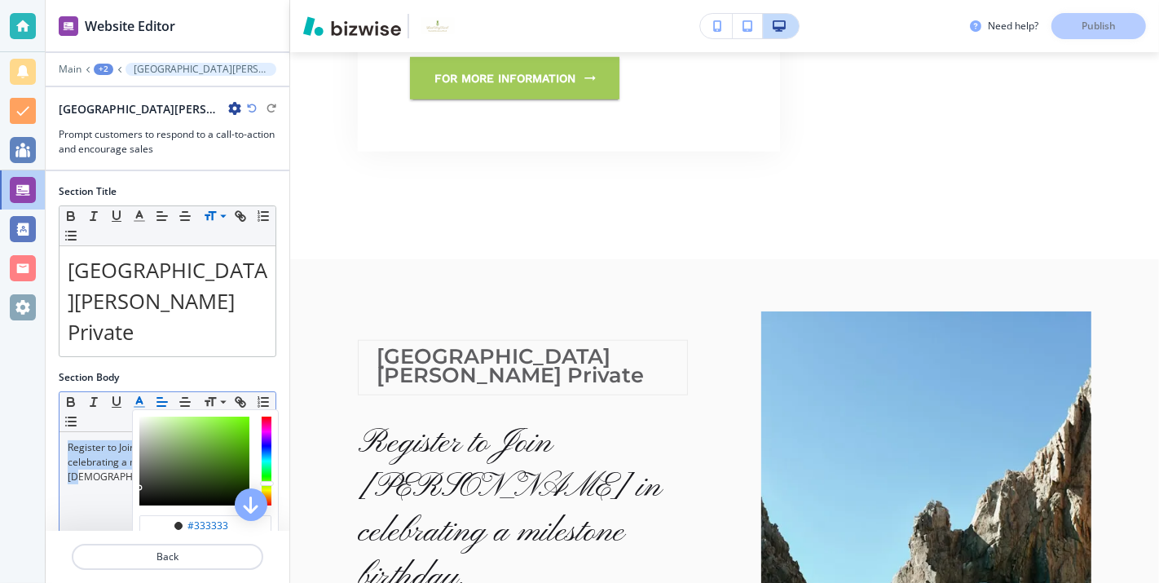
click at [269, 447] on div "button" at bounding box center [267, 461] width 10 height 89
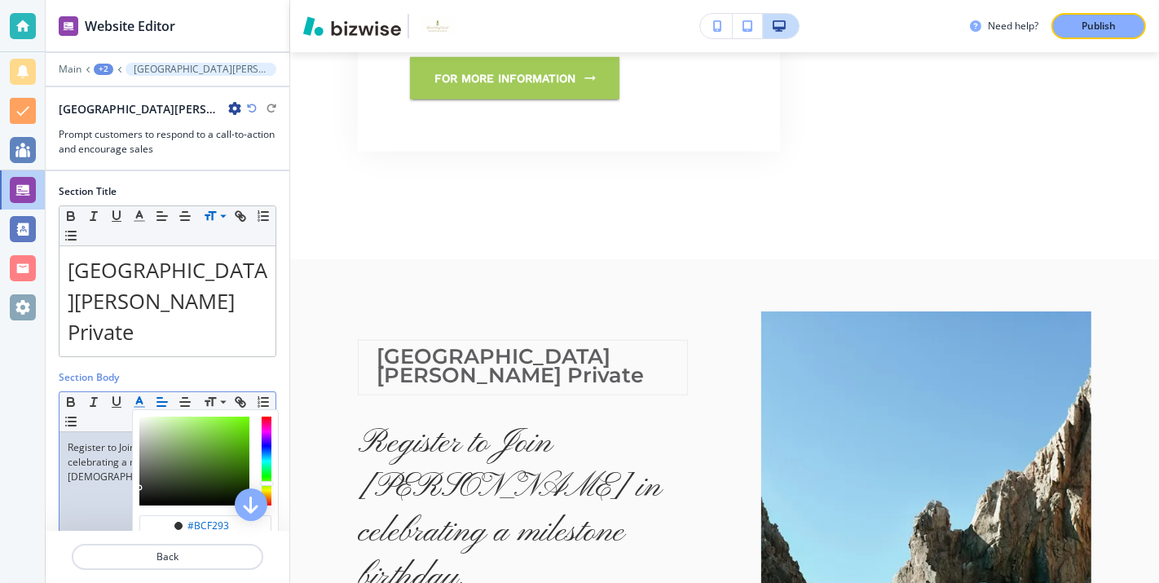
click at [182, 417] on div "button" at bounding box center [194, 461] width 110 height 89
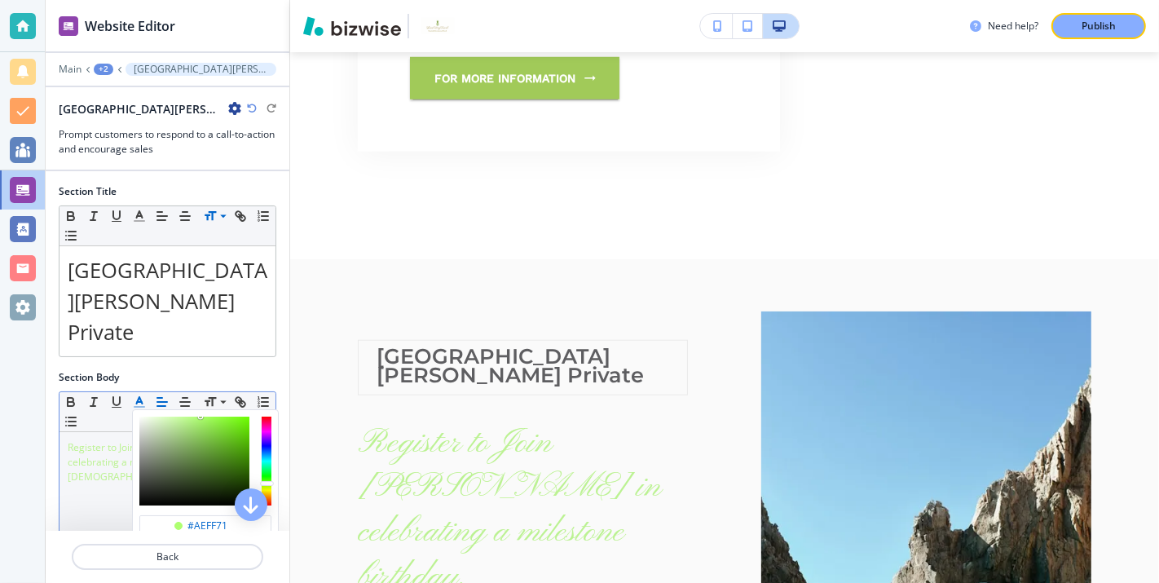
click at [200, 417] on div "button" at bounding box center [194, 461] width 110 height 89
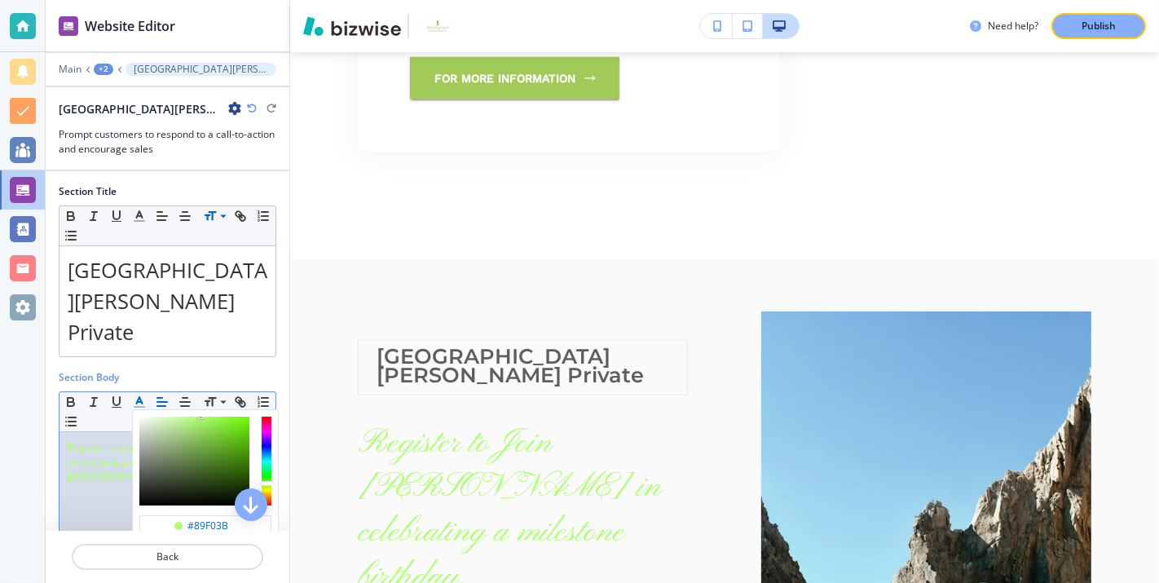
click at [222, 417] on div "button" at bounding box center [194, 461] width 110 height 89
click at [234, 417] on div "button" at bounding box center [194, 461] width 110 height 89
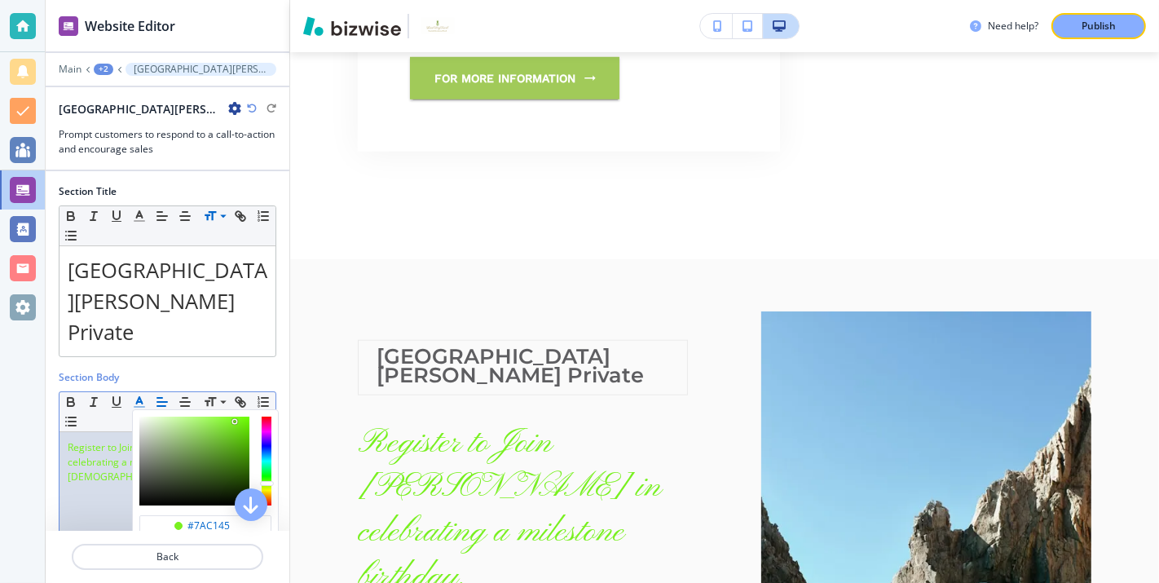
click at [209, 417] on div "button" at bounding box center [194, 461] width 110 height 89
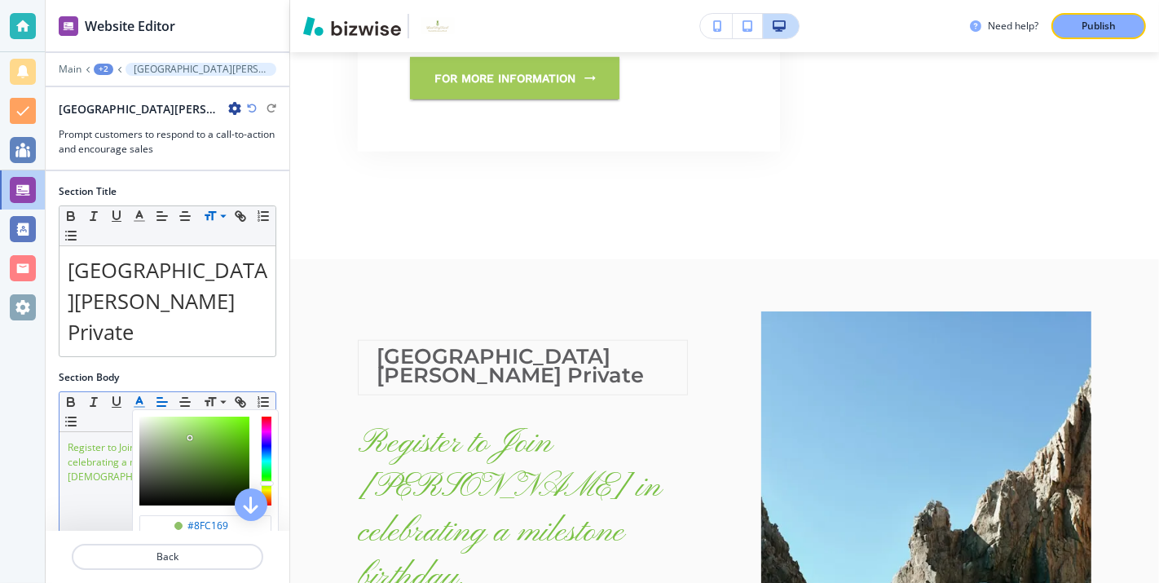
click at [189, 417] on div "button" at bounding box center [194, 461] width 110 height 89
click at [192, 419] on div "button" at bounding box center [194, 461] width 110 height 89
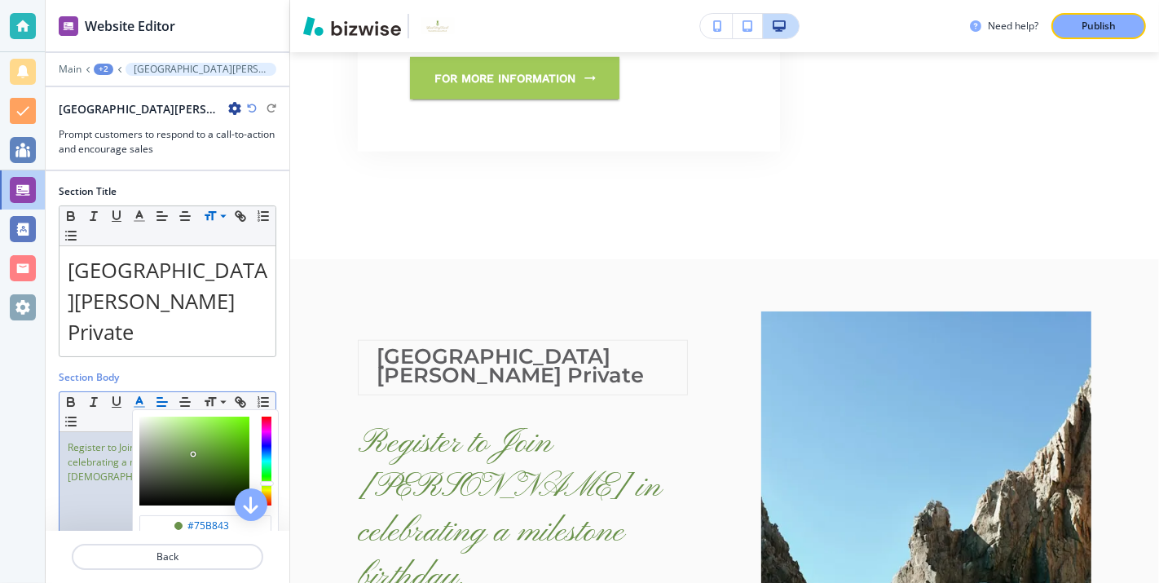
click at [209, 417] on div "button" at bounding box center [194, 461] width 110 height 89
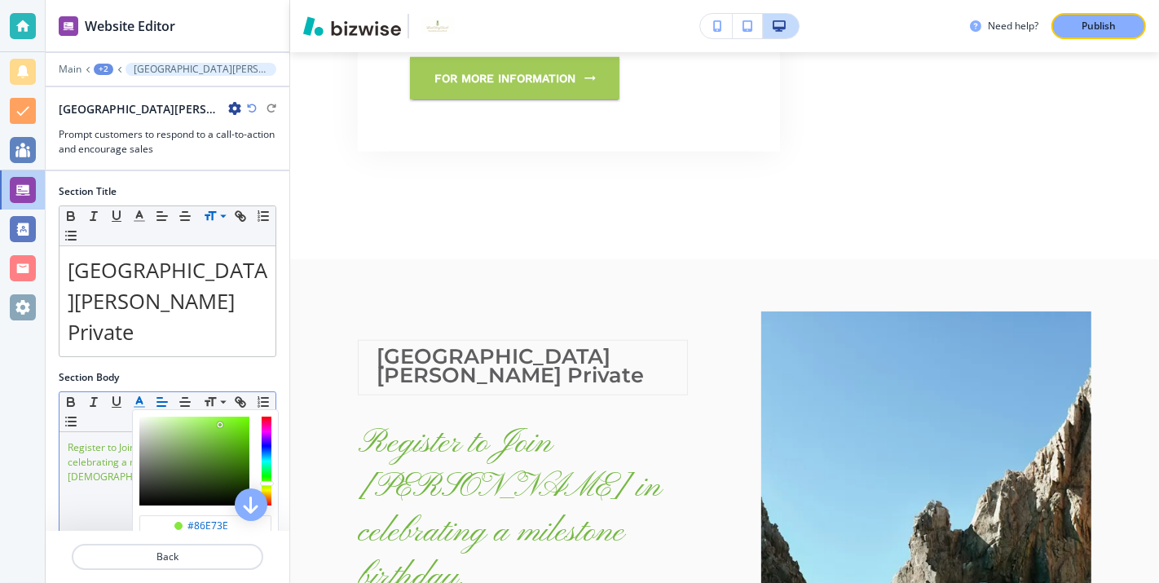
click at [219, 417] on div "button" at bounding box center [194, 461] width 110 height 89
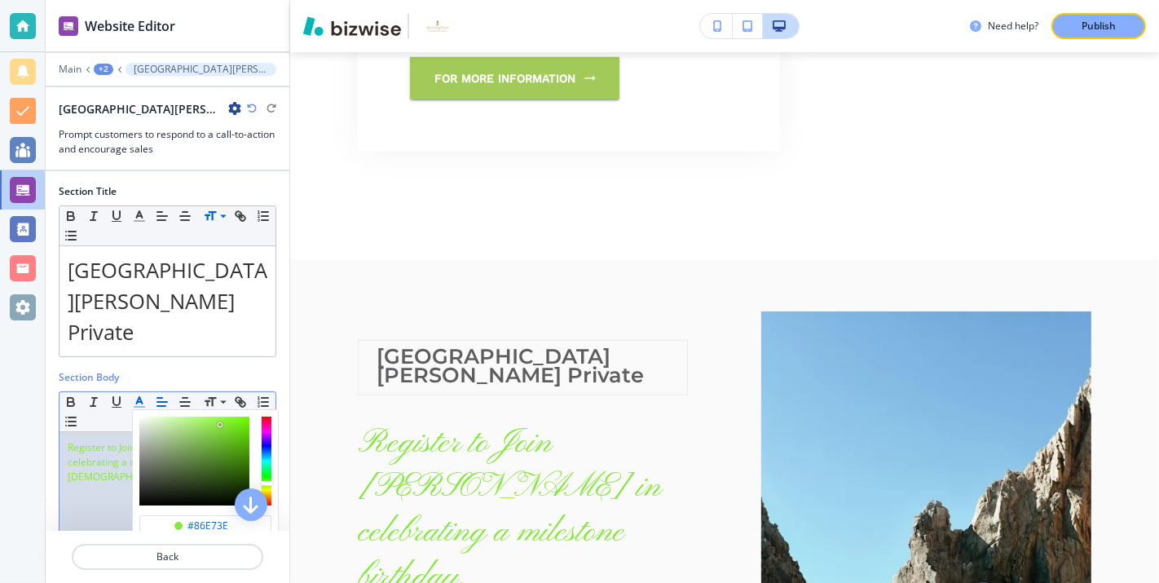
type input "#85ca51"
click at [205, 417] on div "button" at bounding box center [194, 461] width 110 height 89
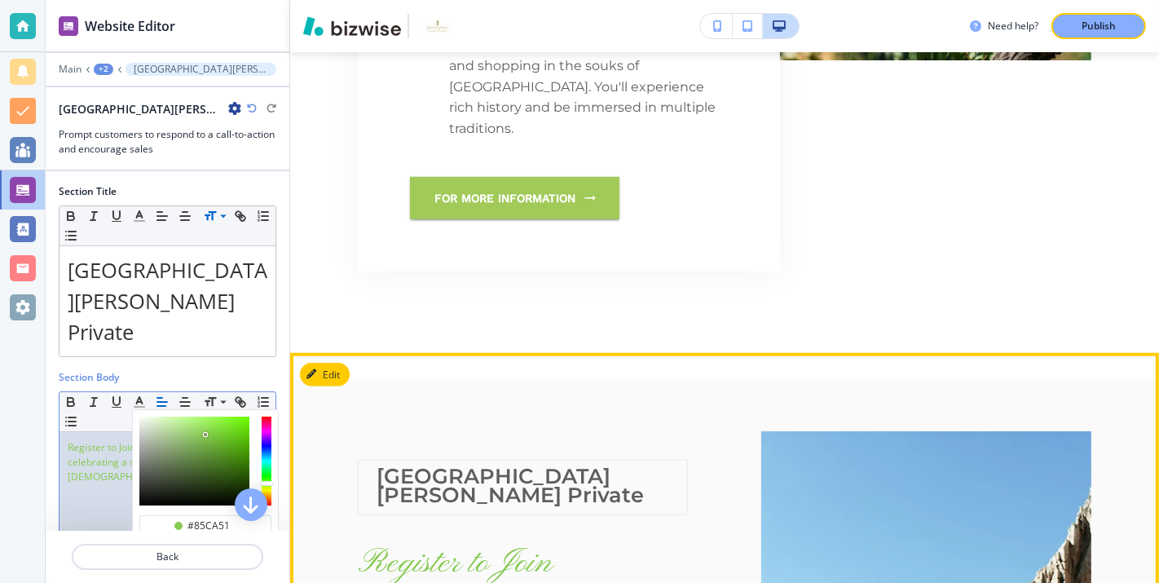
scroll to position [1217, 0]
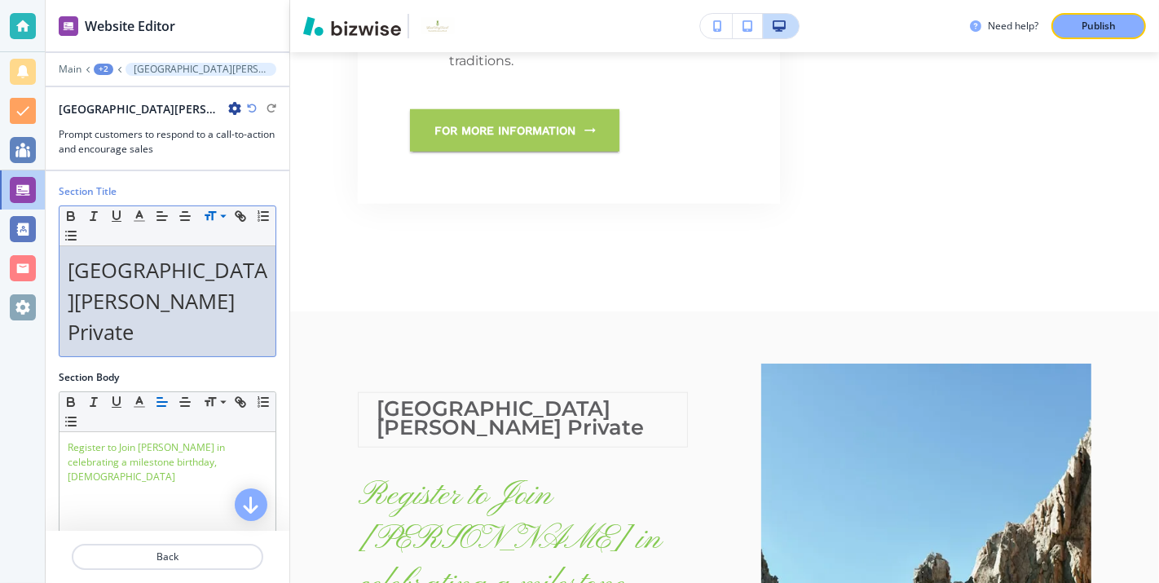
click at [202, 328] on div "Section Title Small Normal Large Huge [GEOGRAPHIC_DATA][PERSON_NAME] Private" at bounding box center [168, 277] width 244 height 186
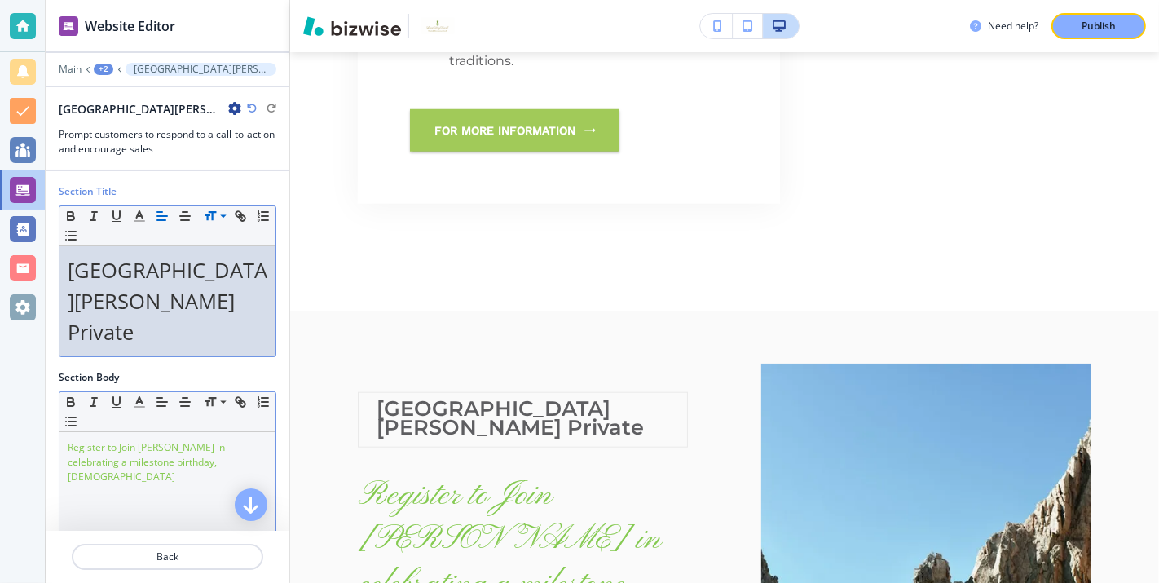
click at [218, 440] on p "Register to Join [PERSON_NAME] in celebrating a milestone birthday, [DEMOGRAPHI…" at bounding box center [168, 462] width 200 height 44
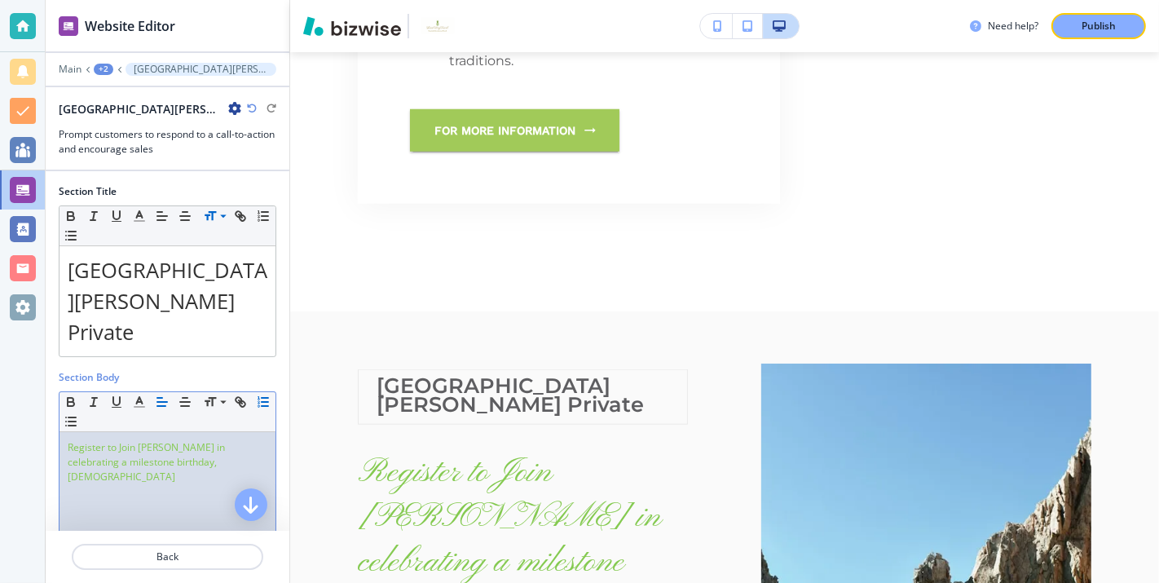
click at [262, 395] on icon "button" at bounding box center [263, 402] width 15 height 15
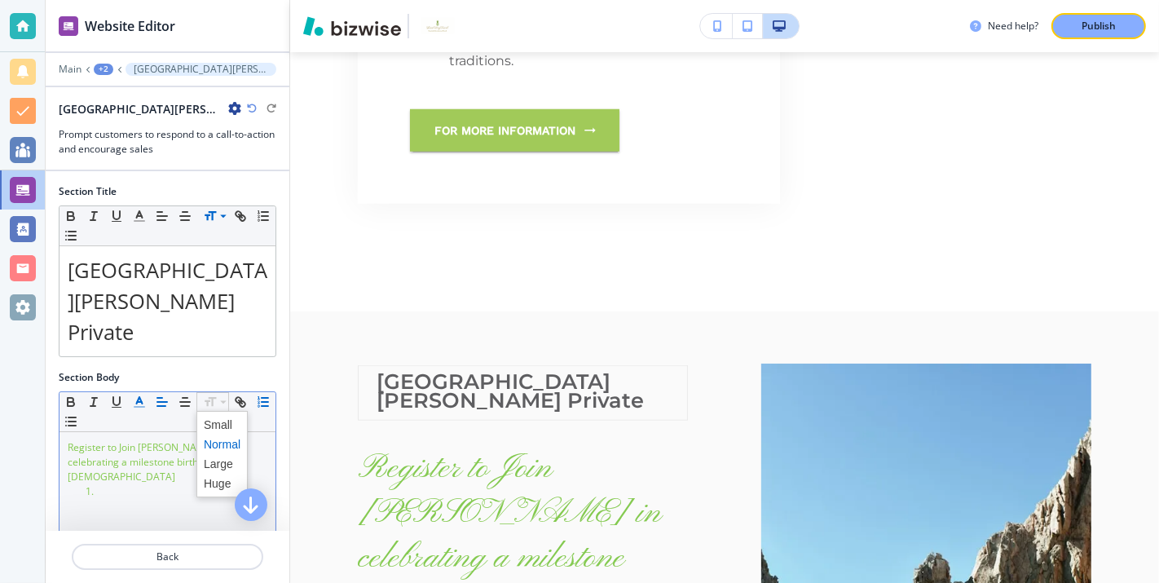
click at [141, 402] on line "button" at bounding box center [139, 402] width 4 height 0
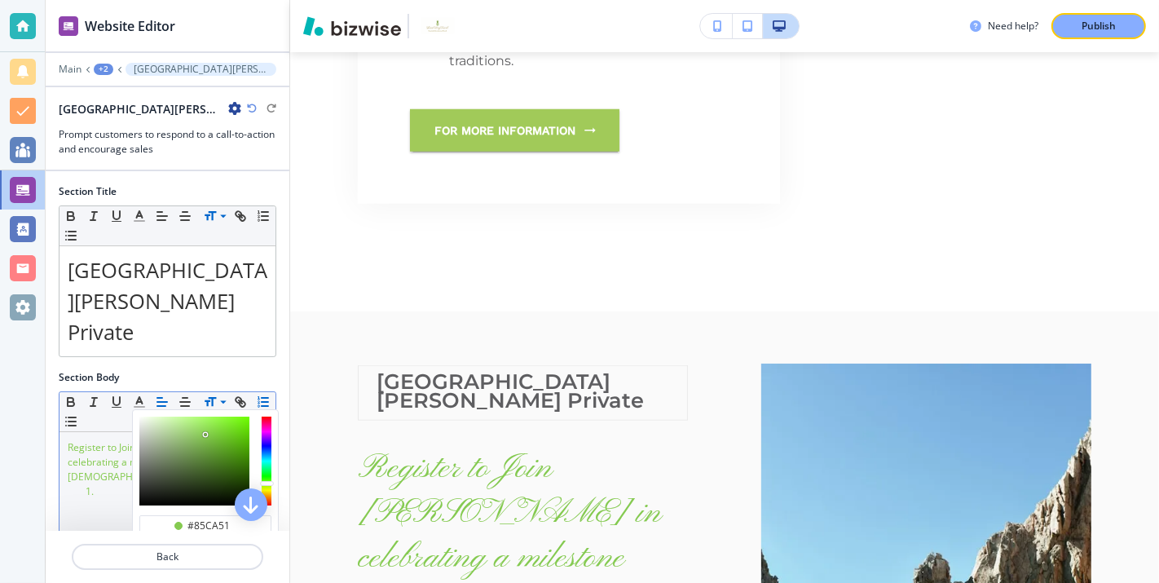
click at [101, 455] on div "Register to Join [PERSON_NAME] in celebrating a milestone birthday, [DEMOGRAPHI…" at bounding box center [168, 538] width 216 height 212
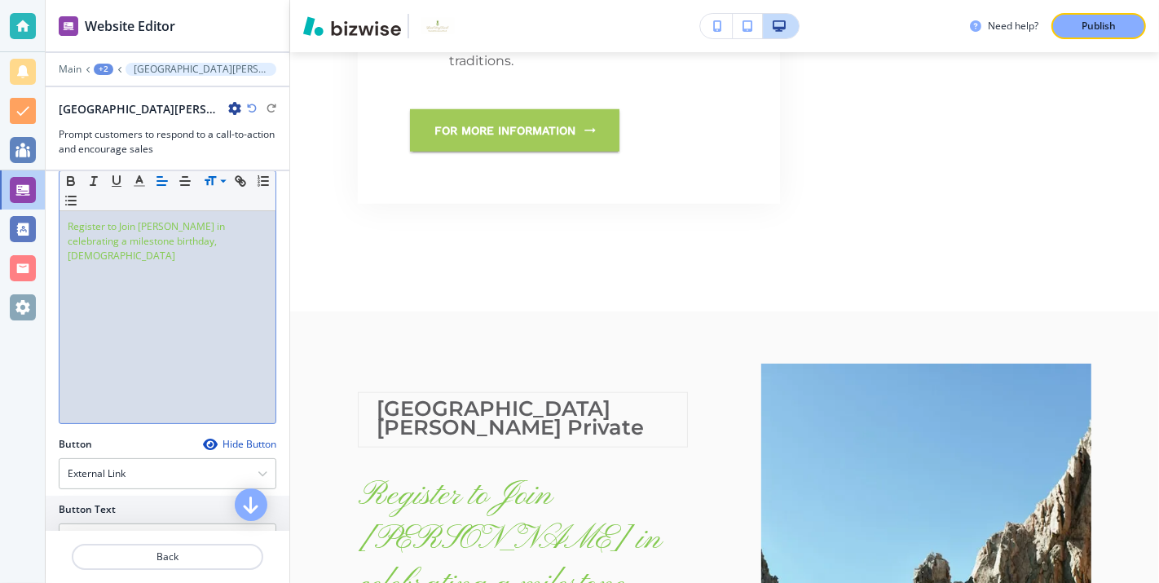
scroll to position [202, 0]
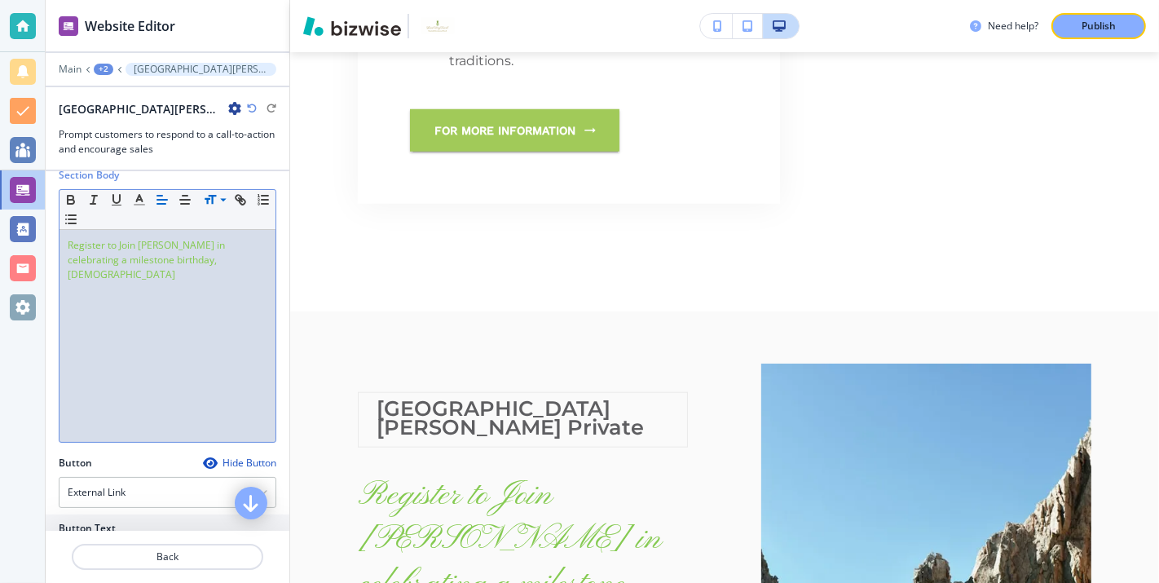
click at [248, 501] on icon "button" at bounding box center [251, 503] width 20 height 20
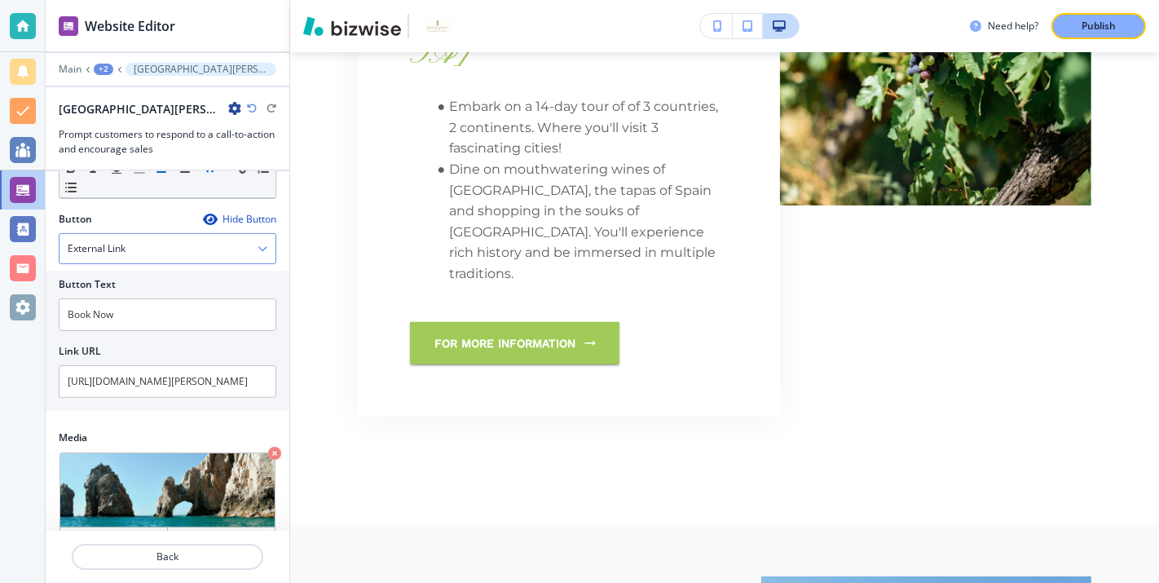
scroll to position [396, 0]
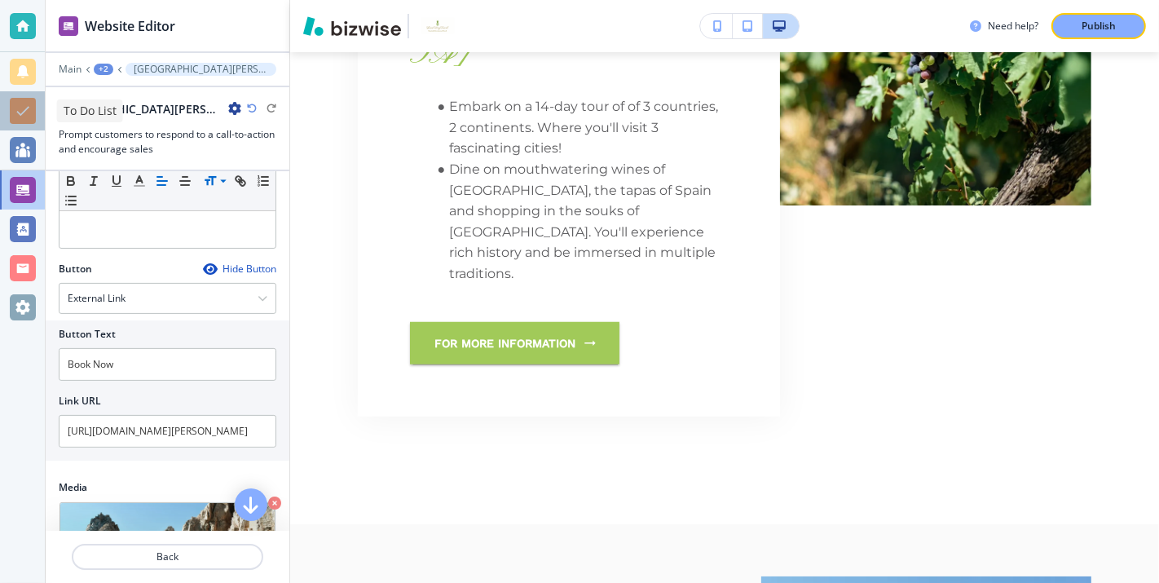
click at [24, 110] on div at bounding box center [23, 111] width 26 height 26
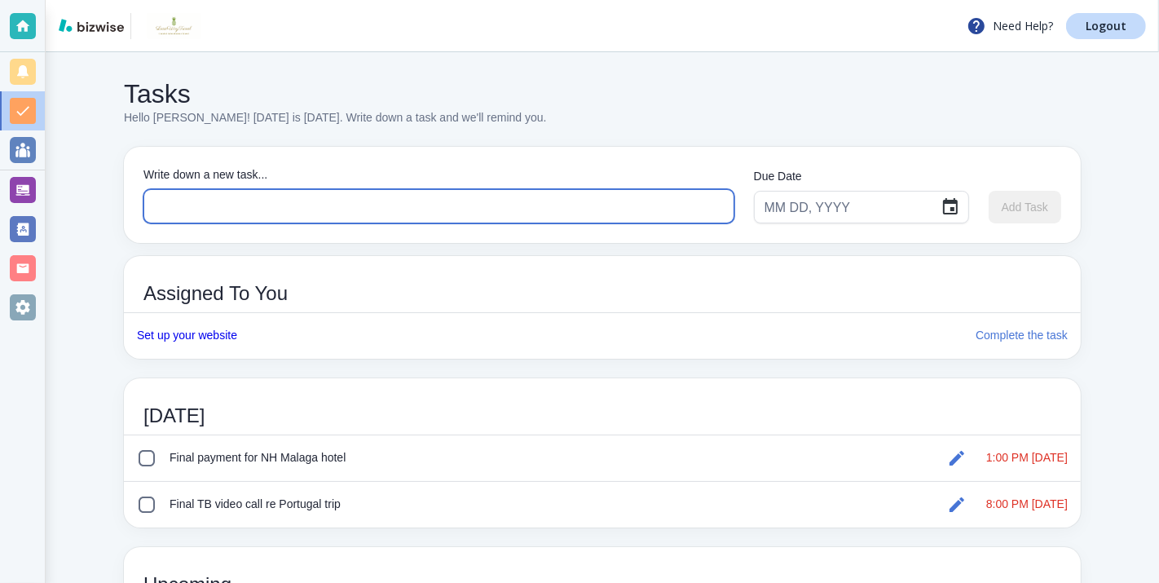
click at [192, 214] on textarea at bounding box center [439, 206] width 567 height 19
type textarea "Secure dates"
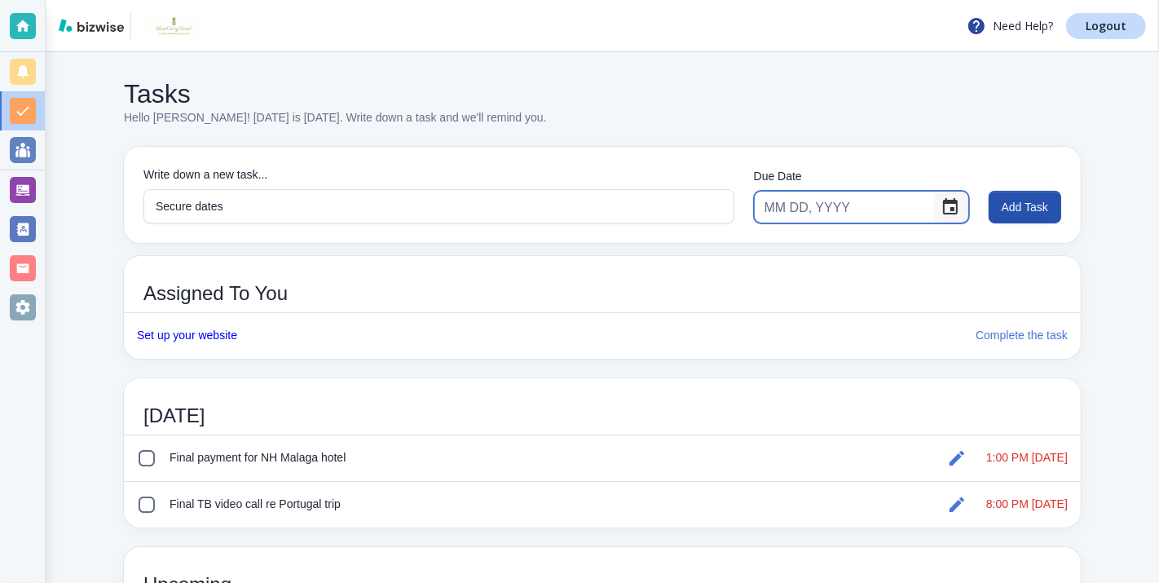
click at [959, 210] on icon "Choose date" at bounding box center [951, 207] width 20 height 20
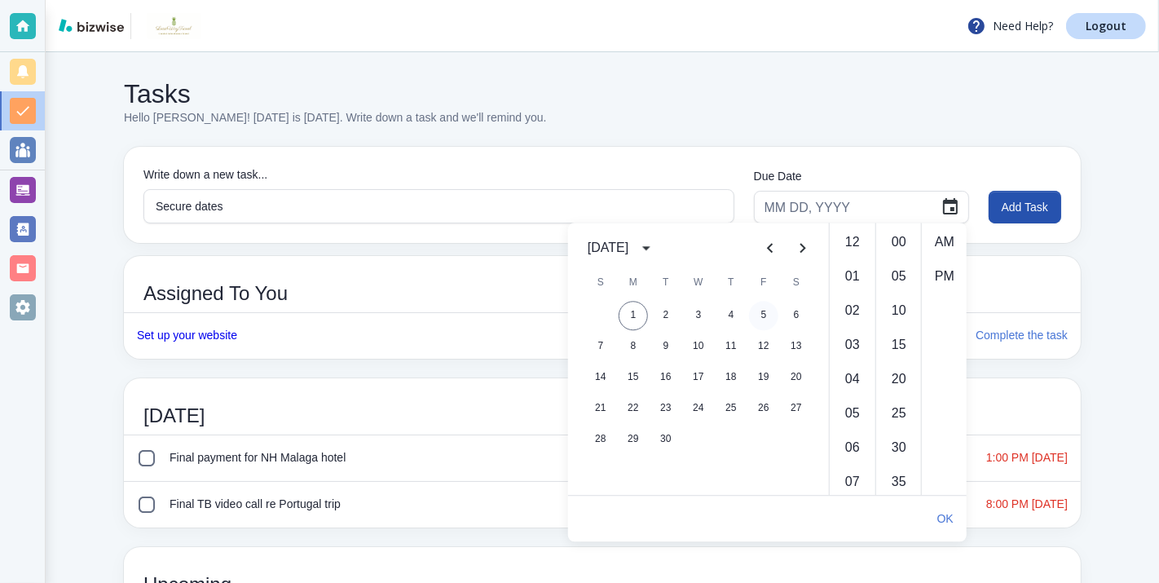
click at [763, 317] on button "5" at bounding box center [763, 315] width 29 height 29
type input "[DATE]"
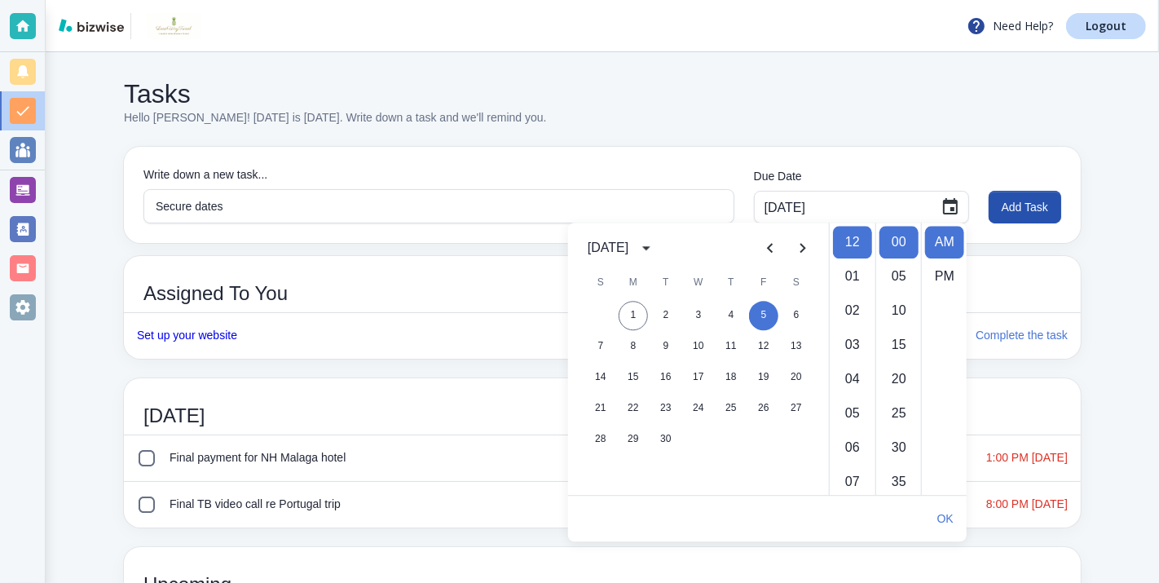
click at [293, 208] on textarea "Secure dates" at bounding box center [439, 206] width 567 height 19
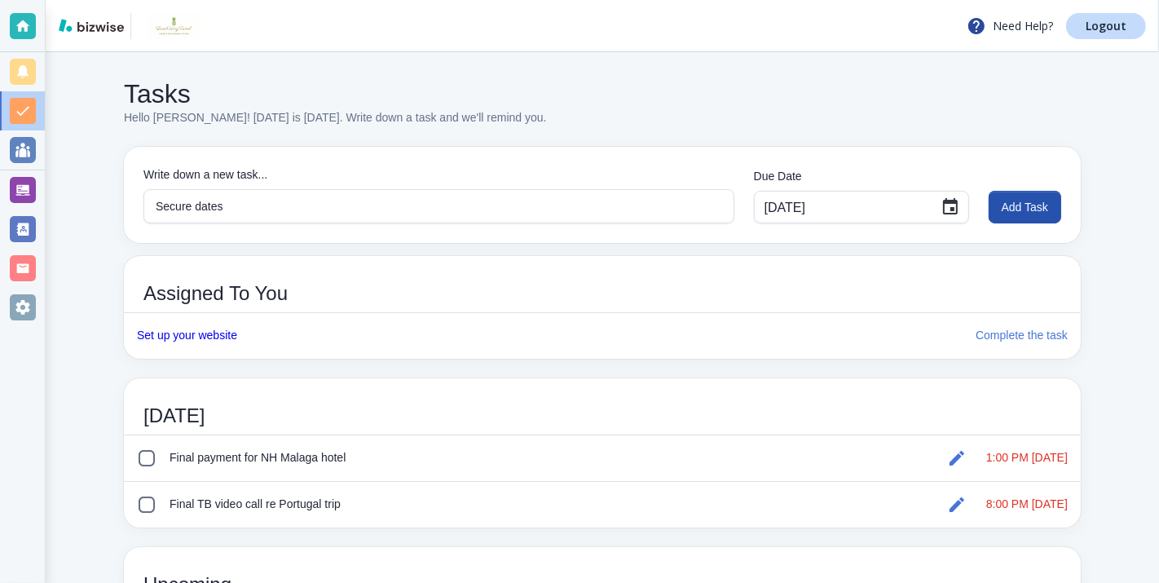
click at [260, 195] on div "Secure dates x Write down a new task..." at bounding box center [438, 206] width 591 height 34
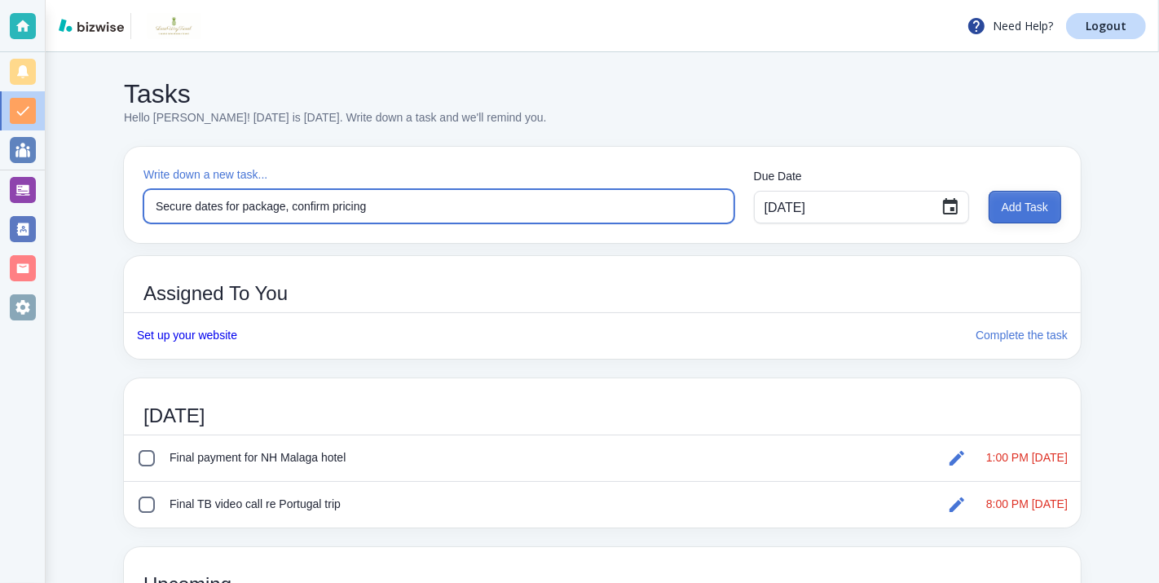
type textarea "Secure dates for package, confirm pricing"
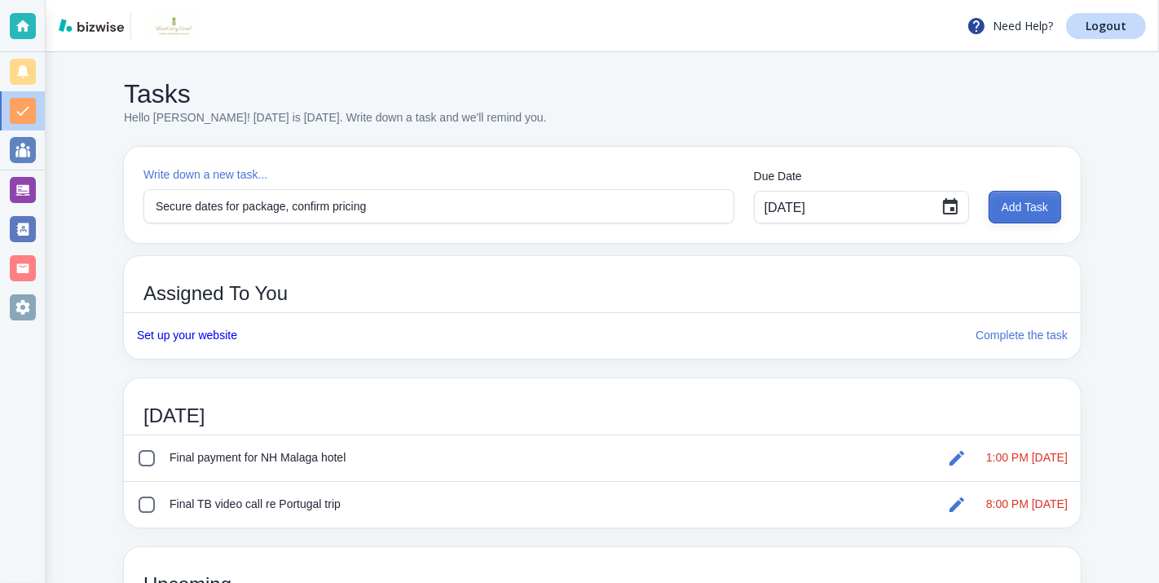
click at [1033, 209] on button "Add Task" at bounding box center [1025, 207] width 73 height 33
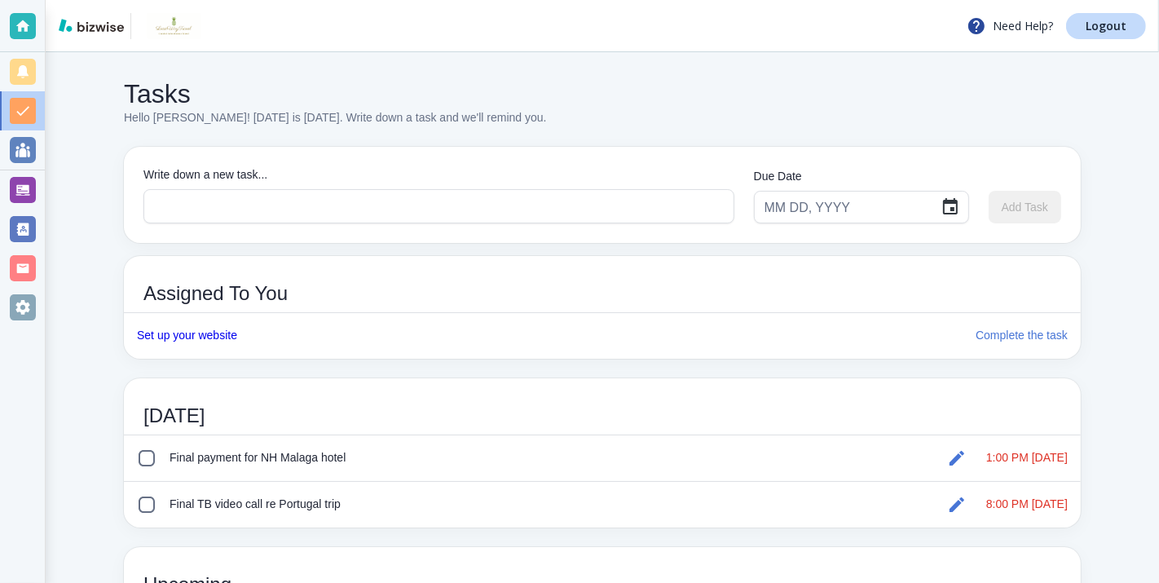
click at [350, 195] on div "x Write down a new task..." at bounding box center [438, 206] width 591 height 34
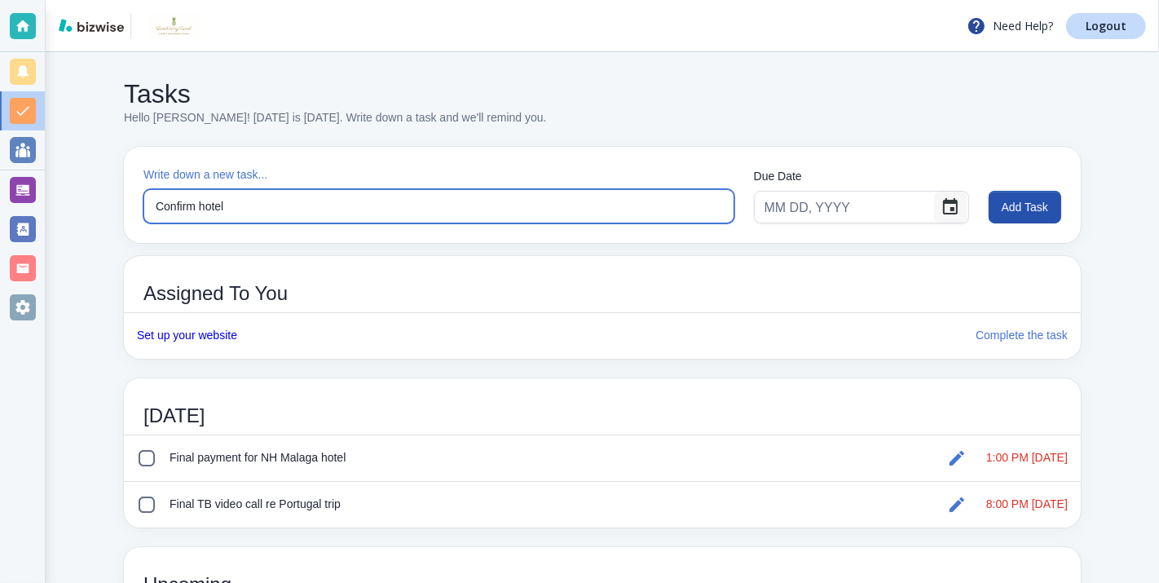
type textarea "Confirm hotel"
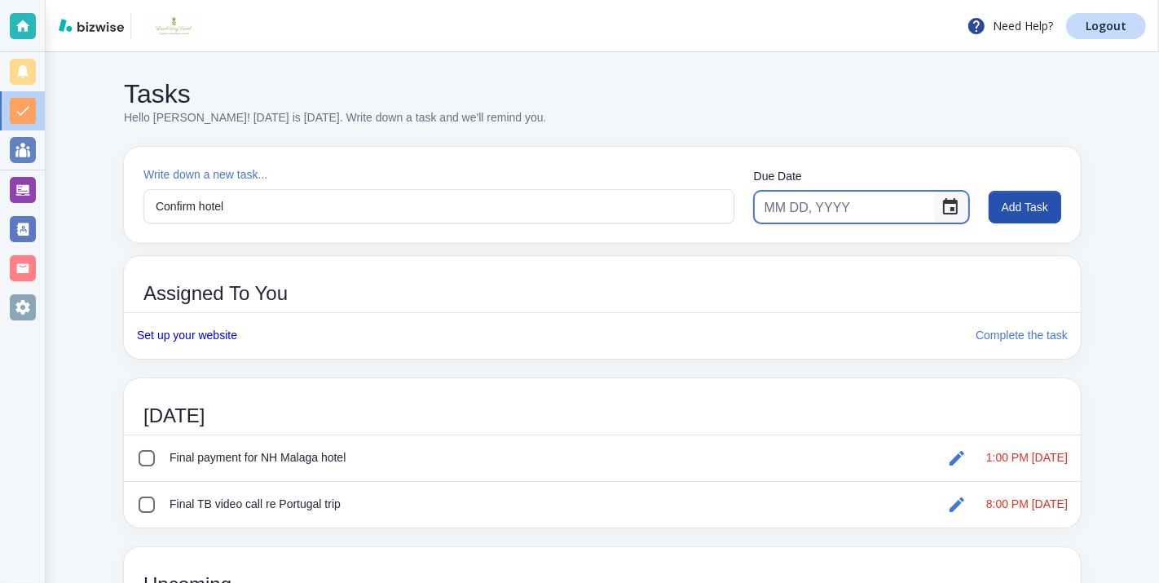
click at [951, 201] on icon "Choose date" at bounding box center [950, 206] width 15 height 16
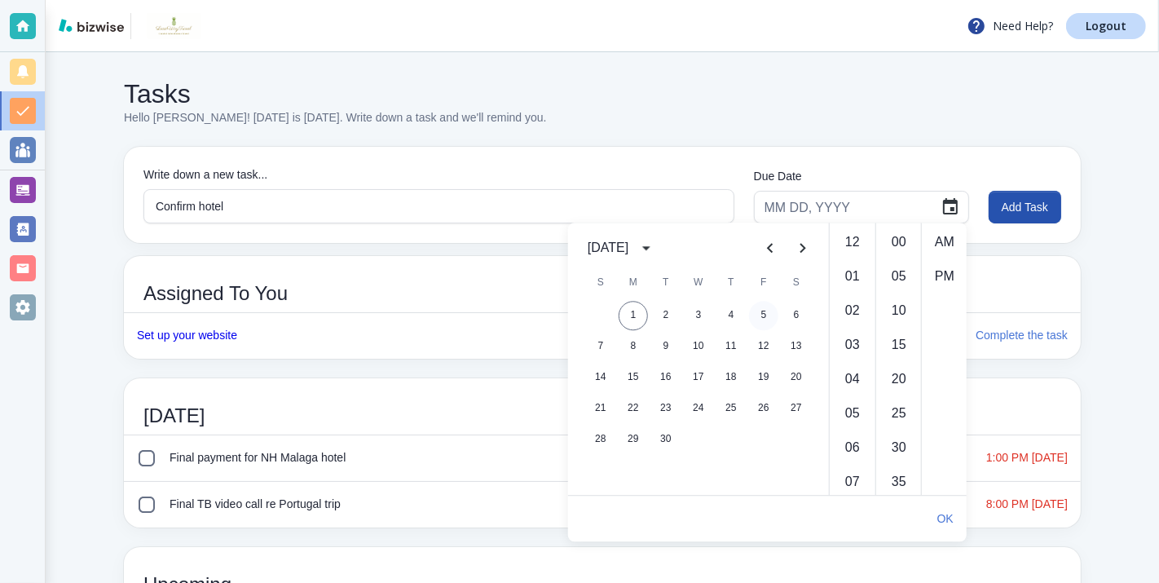
click at [765, 314] on button "5" at bounding box center [763, 315] width 29 height 29
type input "[DATE]"
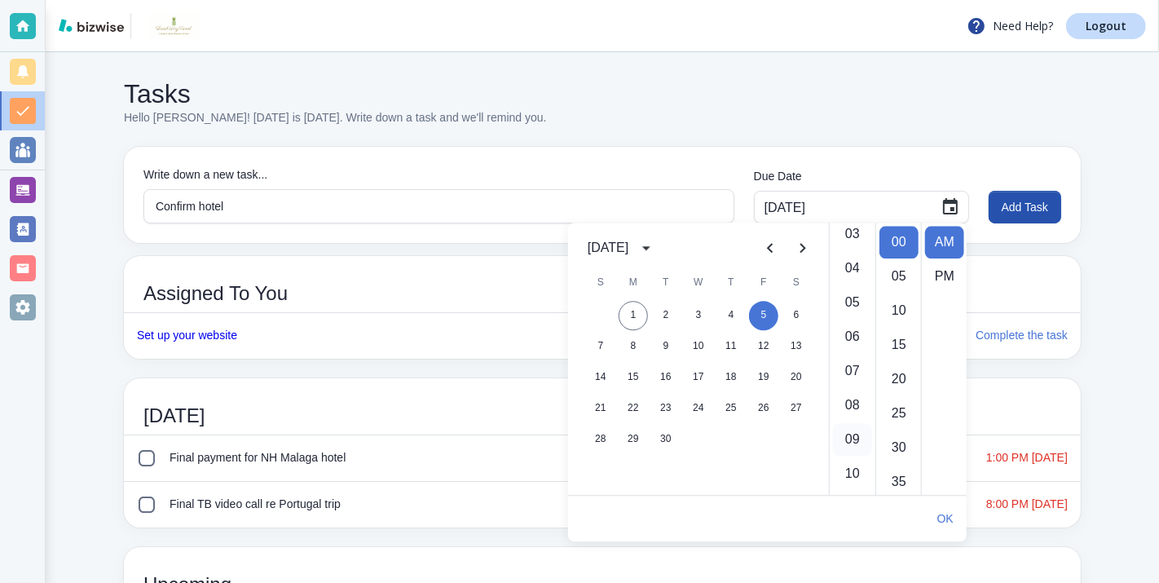
click at [852, 434] on li "09" at bounding box center [852, 439] width 39 height 33
click at [852, 310] on li "11" at bounding box center [852, 311] width 39 height 33
click at [1019, 208] on button "Add Task" at bounding box center [1025, 207] width 73 height 33
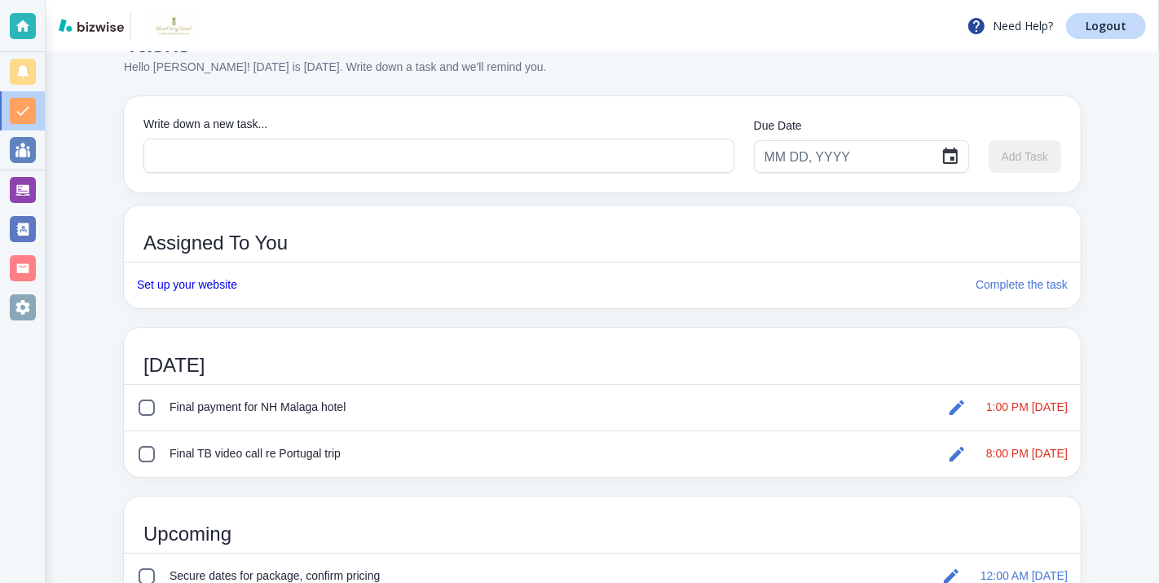
scroll to position [60, 0]
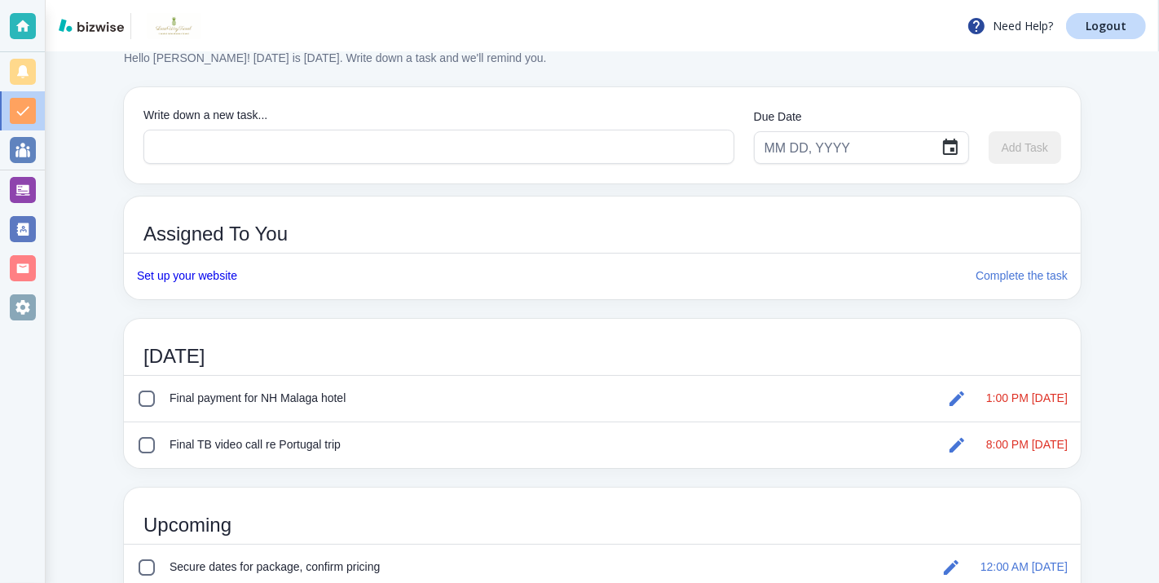
click at [149, 395] on input "checkbox" at bounding box center [147, 399] width 20 height 20
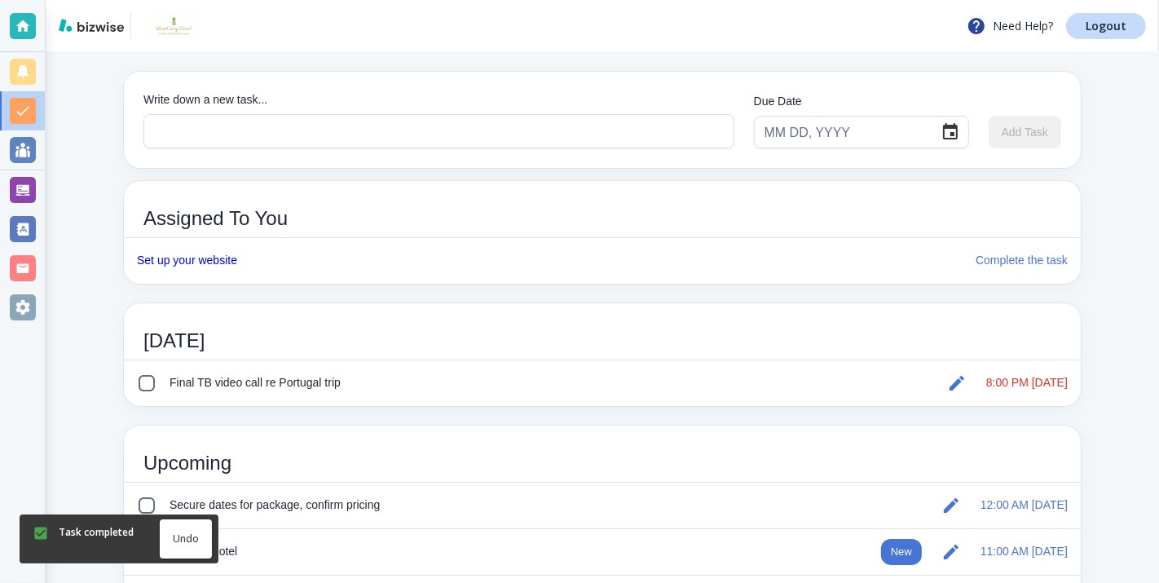
scroll to position [123, 0]
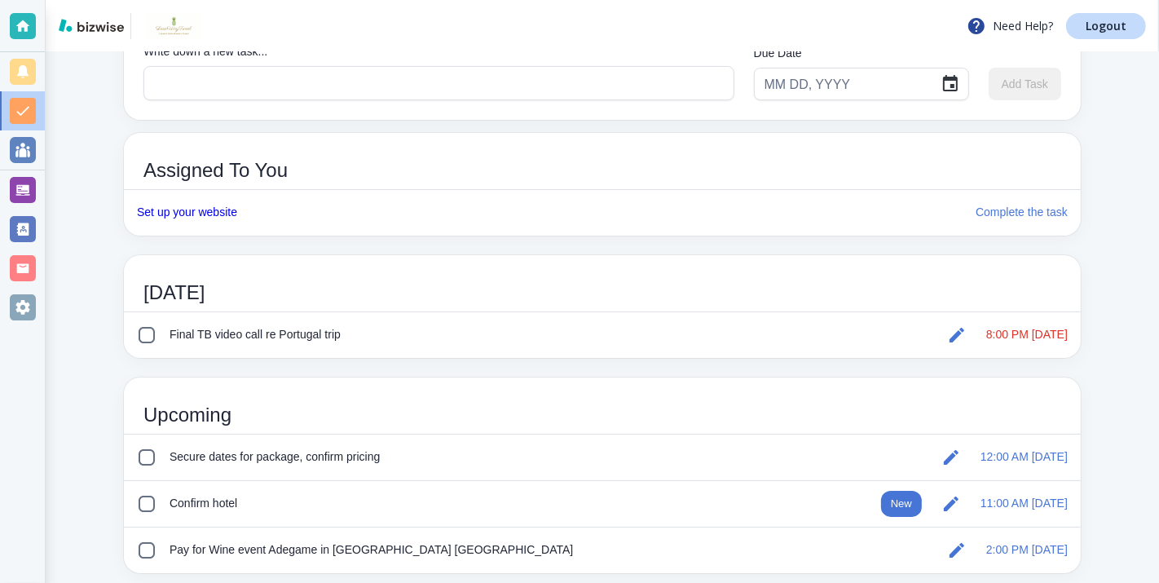
click at [144, 332] on input "checkbox" at bounding box center [147, 335] width 20 height 20
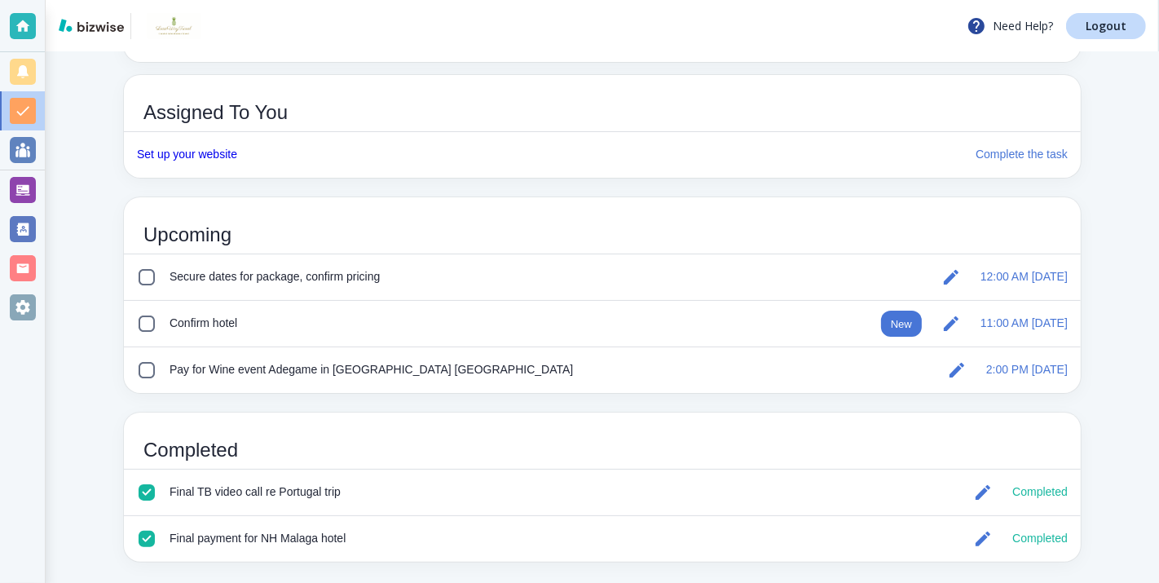
scroll to position [182, 0]
click at [953, 276] on icon "button" at bounding box center [951, 276] width 15 height 15
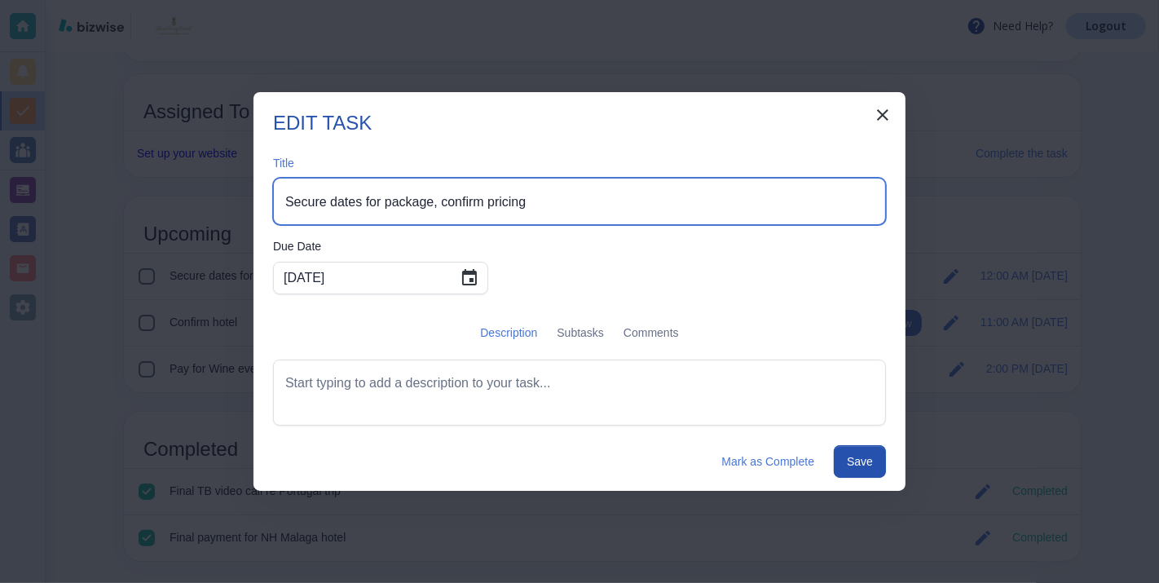
click at [559, 204] on textarea "Secure dates for package, confirm pricing" at bounding box center [579, 201] width 589 height 19
type textarea "Secure dates for package, confirm pricing [PERSON_NAME]"
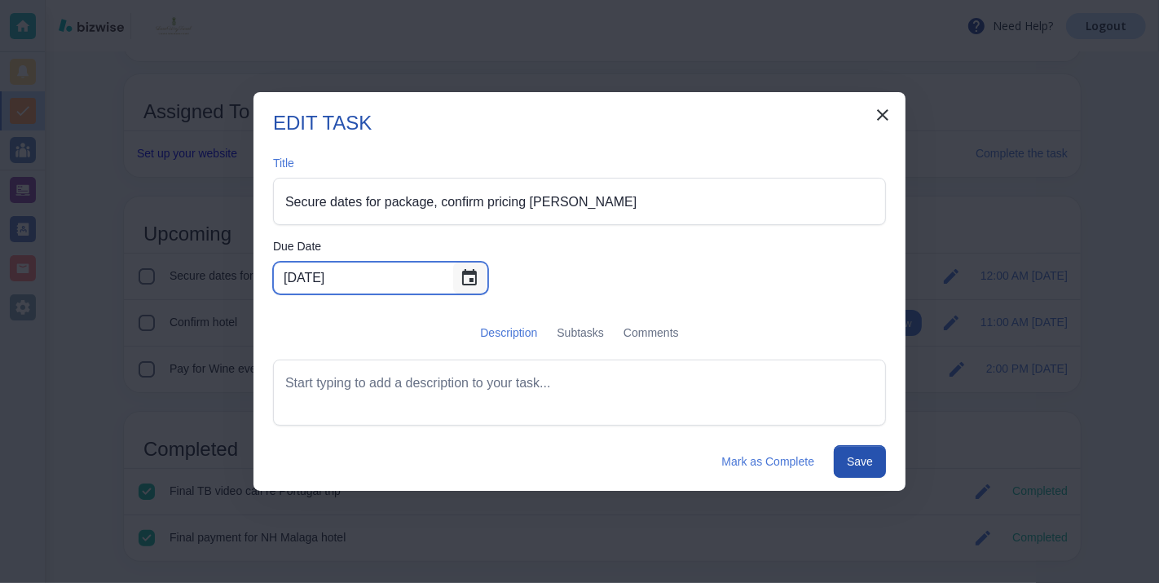
click at [460, 275] on icon "Choose date, selected date is Sep 5, 2025" at bounding box center [470, 278] width 20 height 20
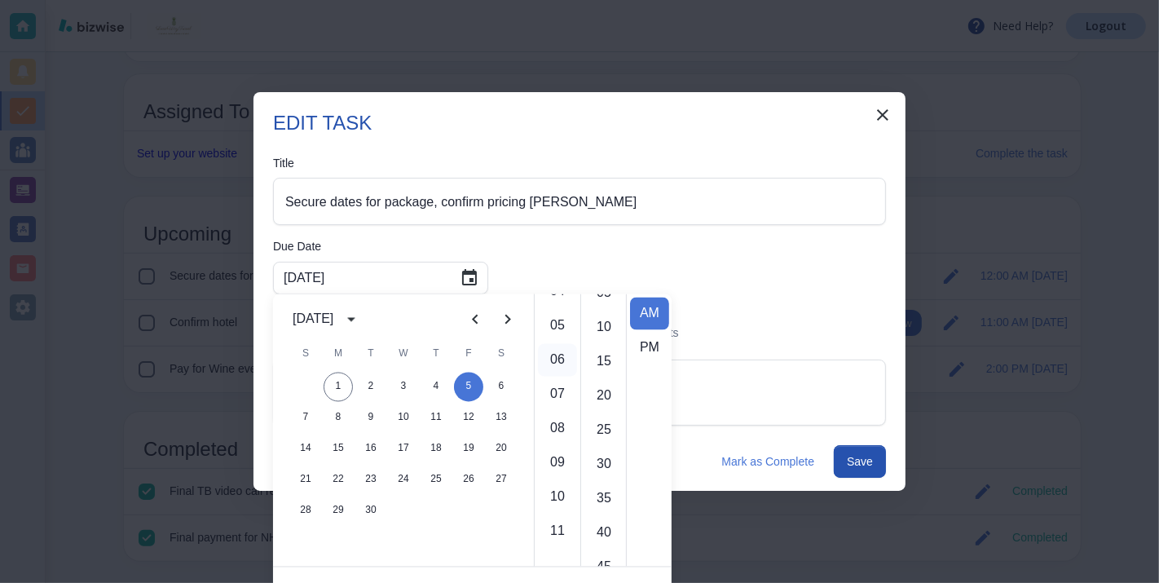
scroll to position [224, 0]
click at [558, 457] on li "11" at bounding box center [557, 466] width 39 height 33
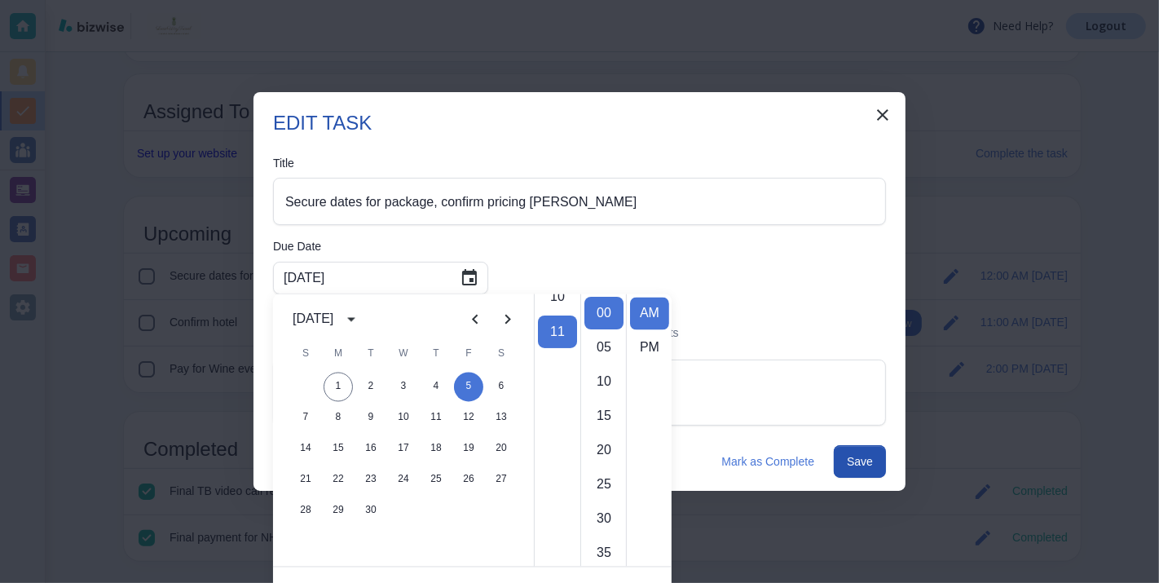
scroll to position [376, 0]
click at [607, 343] on li "05" at bounding box center [603, 348] width 39 height 33
click at [604, 346] on li "10" at bounding box center [603, 348] width 39 height 33
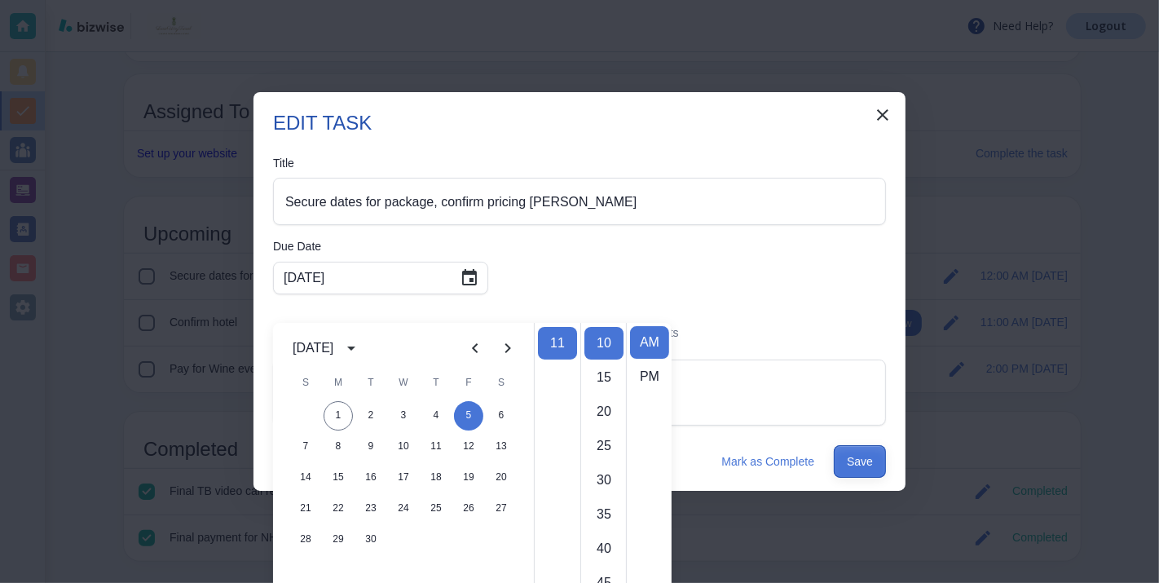
scroll to position [29, 0]
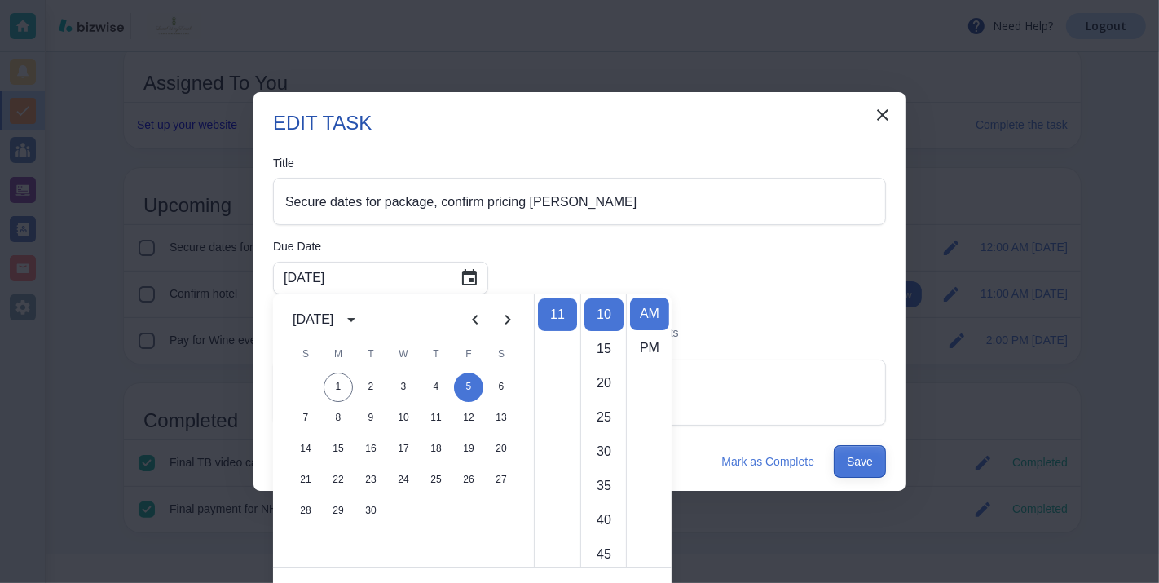
click at [861, 459] on button "Save" at bounding box center [860, 461] width 52 height 33
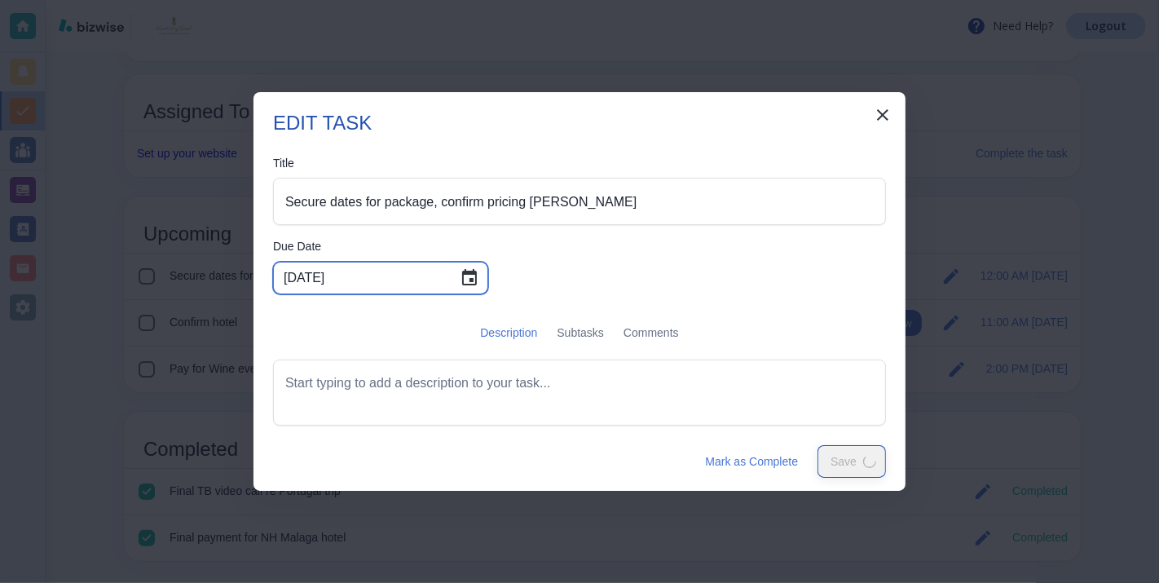
scroll to position [0, 0]
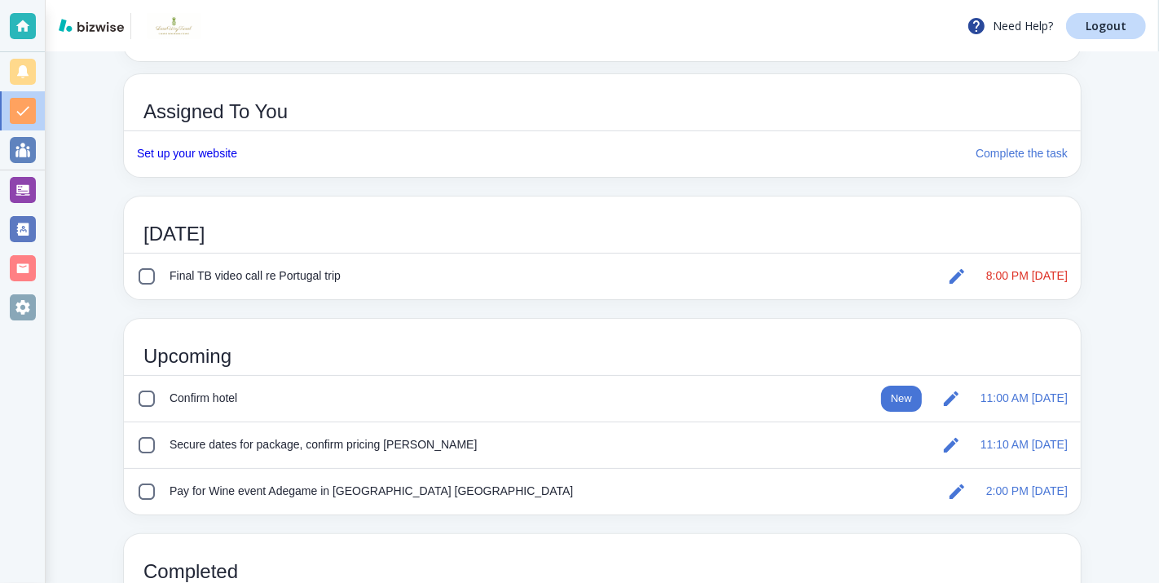
click at [147, 276] on input "checkbox" at bounding box center [147, 277] width 20 height 20
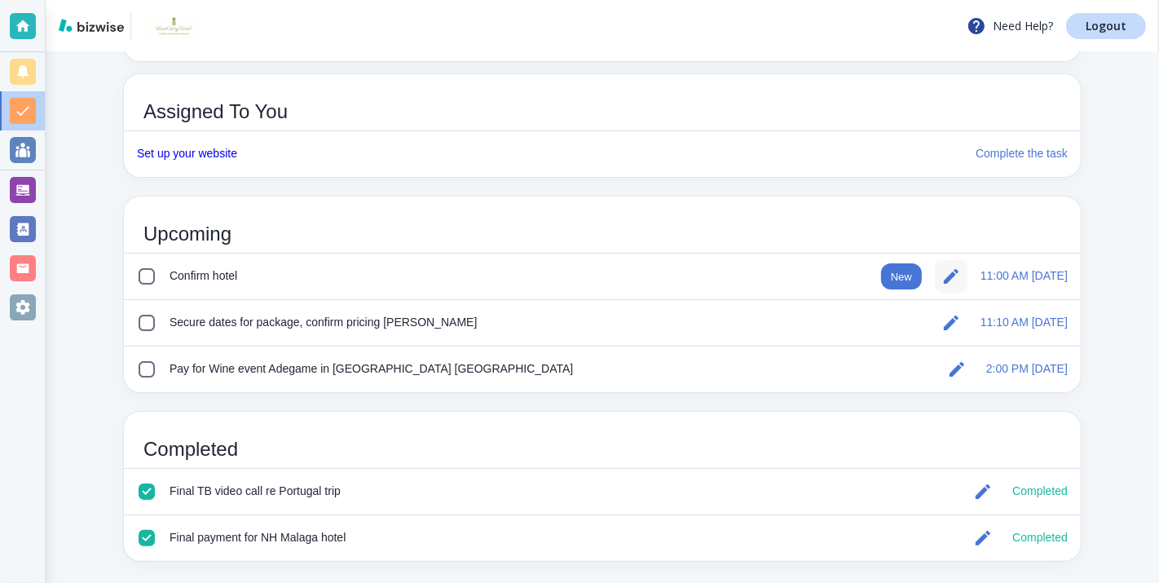
click at [959, 275] on icon "button" at bounding box center [952, 277] width 20 height 20
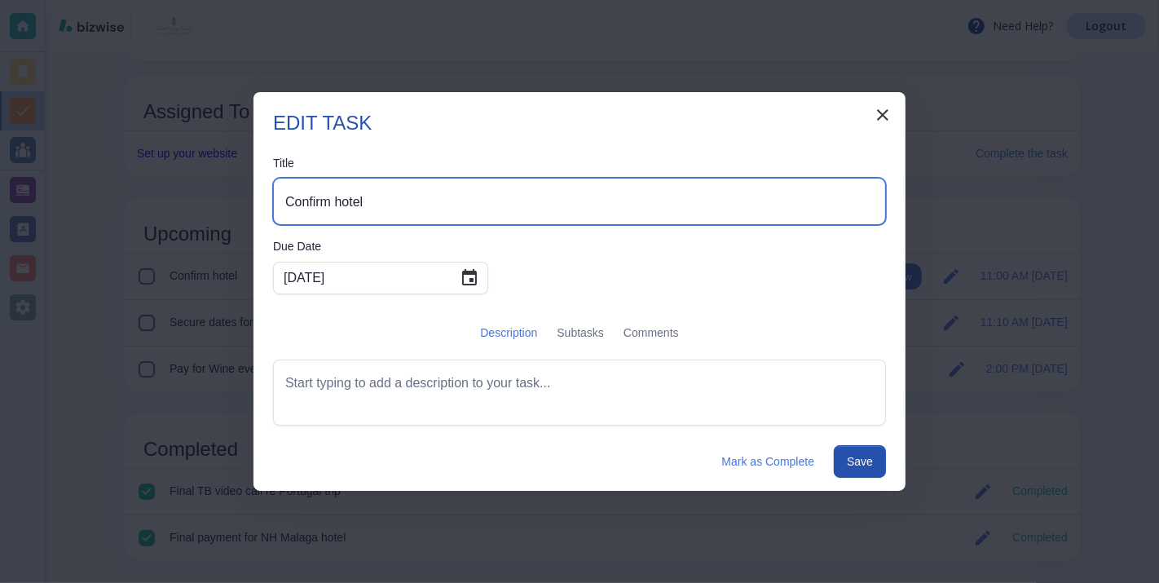
click at [417, 205] on textarea "Confirm hotel" at bounding box center [579, 201] width 589 height 19
click at [406, 211] on textarea "Confirm hotel JQ" at bounding box center [579, 201] width 589 height 19
type textarea "Confirm hotel [PERSON_NAME]"
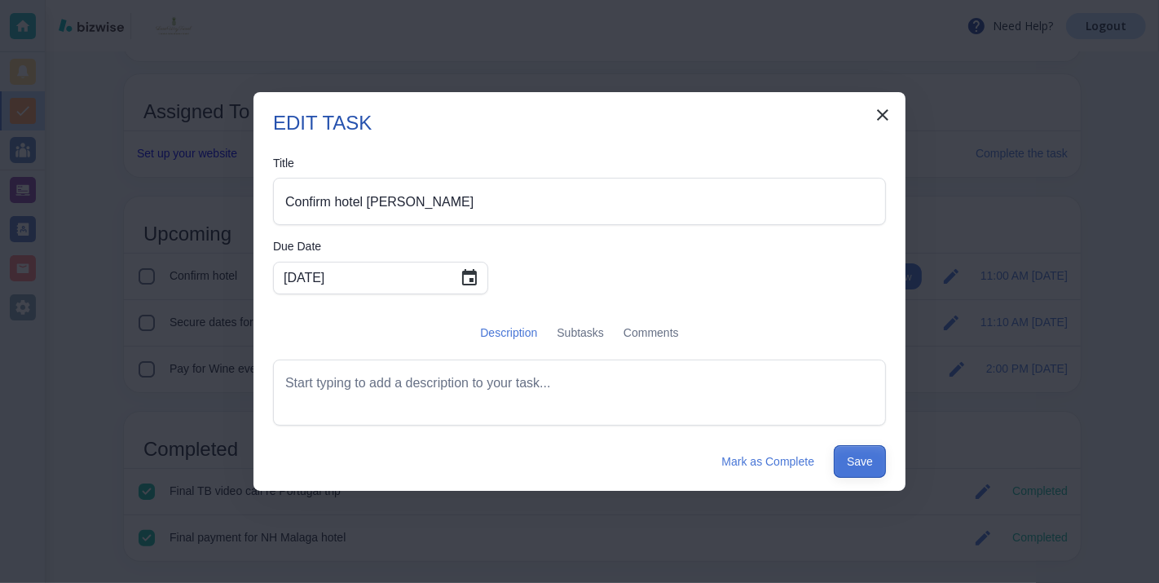
click at [857, 465] on button "Save" at bounding box center [860, 461] width 52 height 33
